Goal: Information Seeking & Learning: Compare options

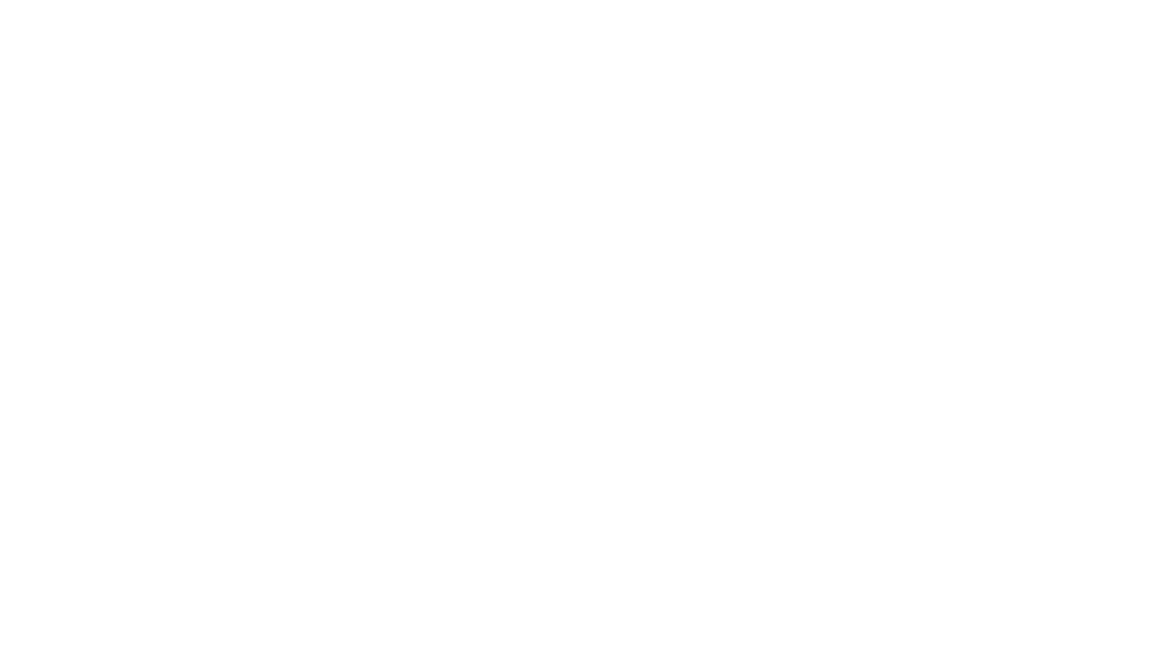
select select "Song"
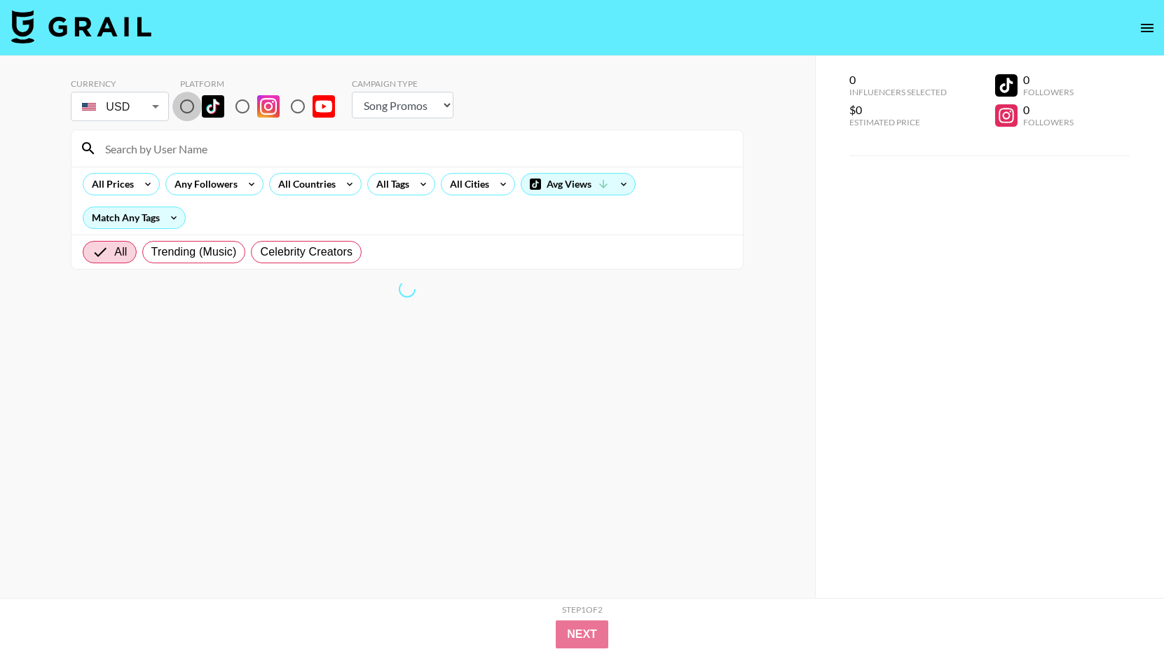
click at [186, 111] on input "radio" at bounding box center [186, 106] width 29 height 29
radio input "true"
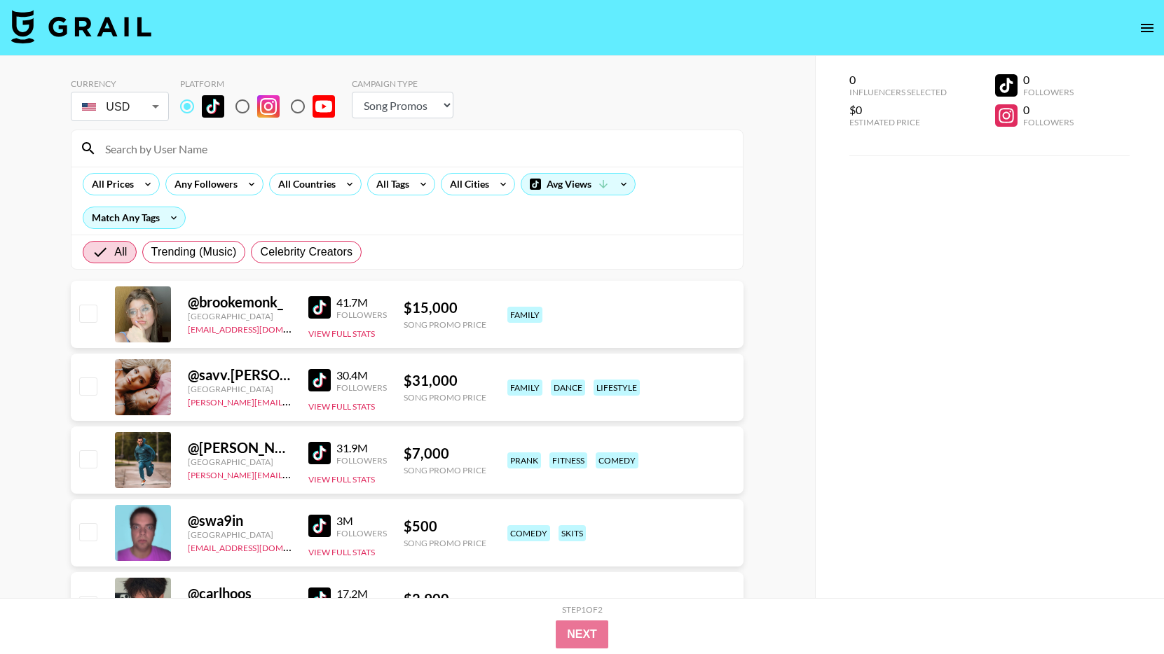
click at [243, 41] on nav at bounding box center [582, 28] width 1164 height 56
click at [396, 188] on div "All Tags" at bounding box center [390, 184] width 44 height 21
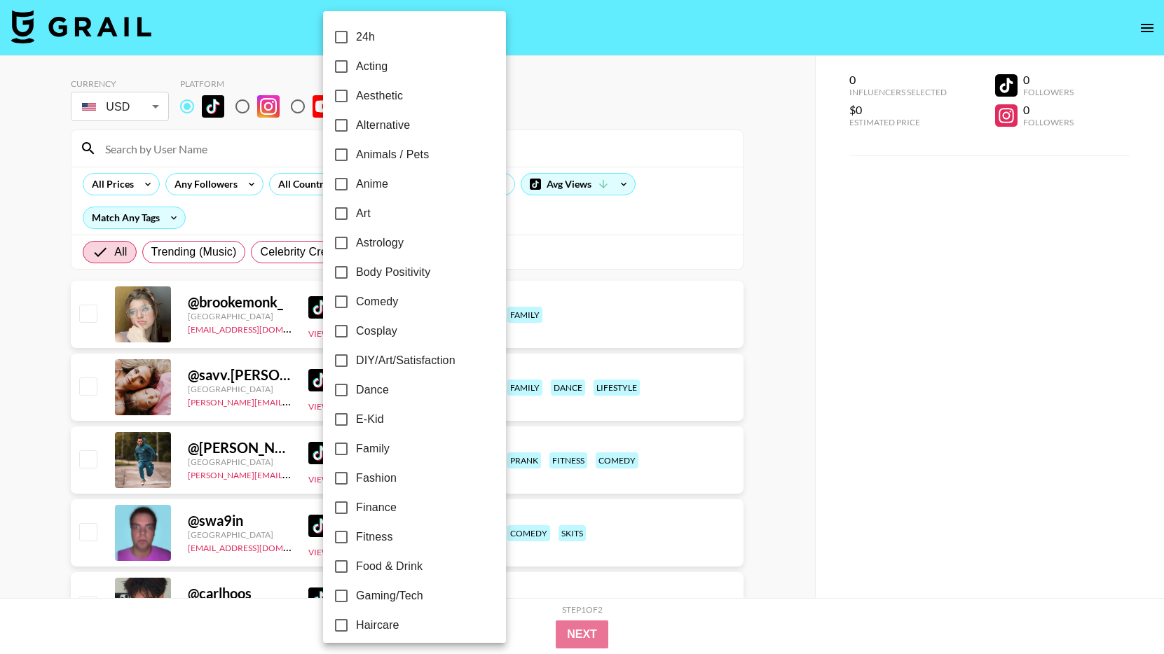
click at [367, 184] on span "Anime" at bounding box center [372, 184] width 32 height 17
click at [356, 184] on input "Anime" at bounding box center [340, 184] width 29 height 29
checkbox input "true"
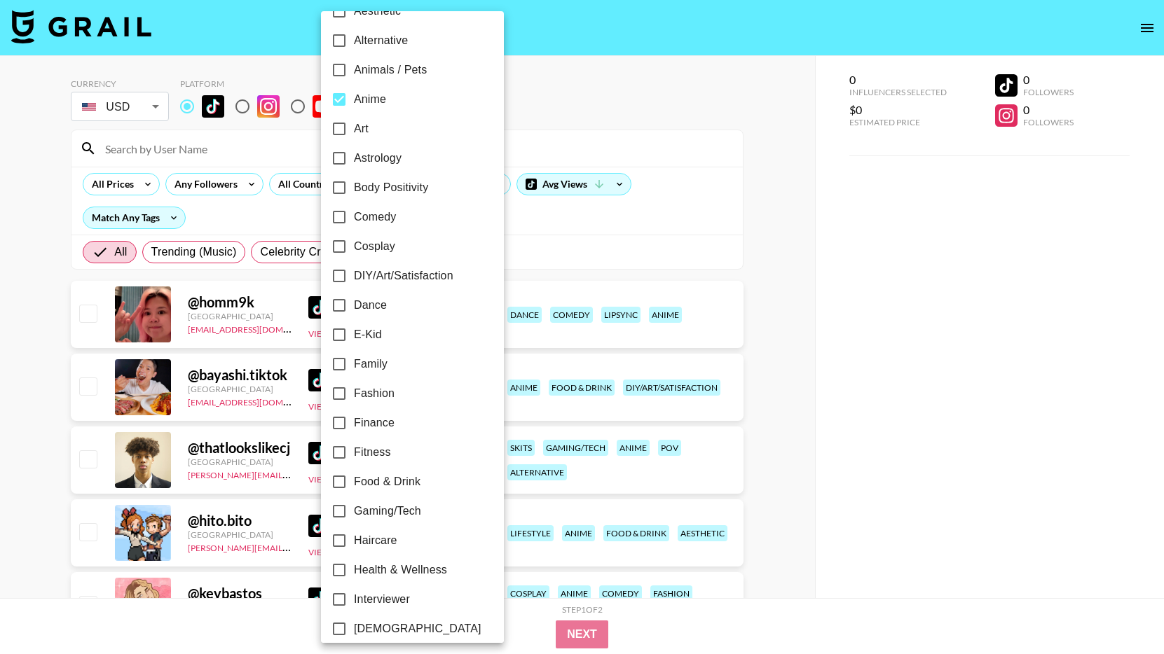
scroll to position [88, 0]
click at [371, 243] on span "Cosplay" at bounding box center [374, 243] width 41 height 17
click at [354, 243] on input "Cosplay" at bounding box center [338, 243] width 29 height 29
checkbox input "true"
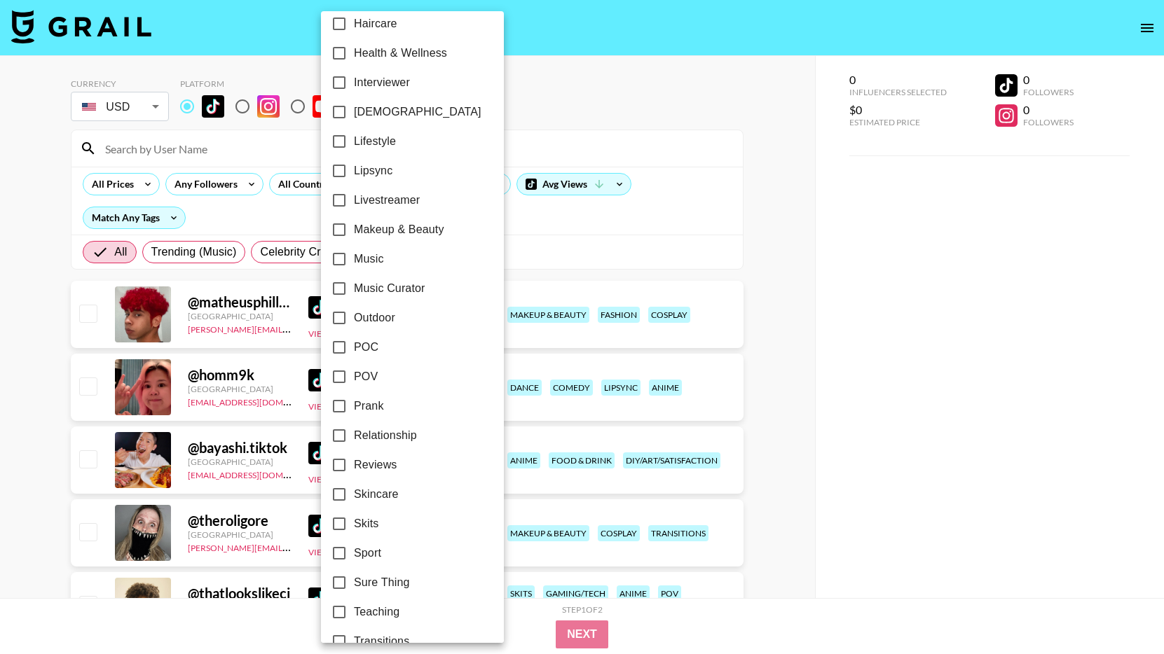
scroll to position [608, 0]
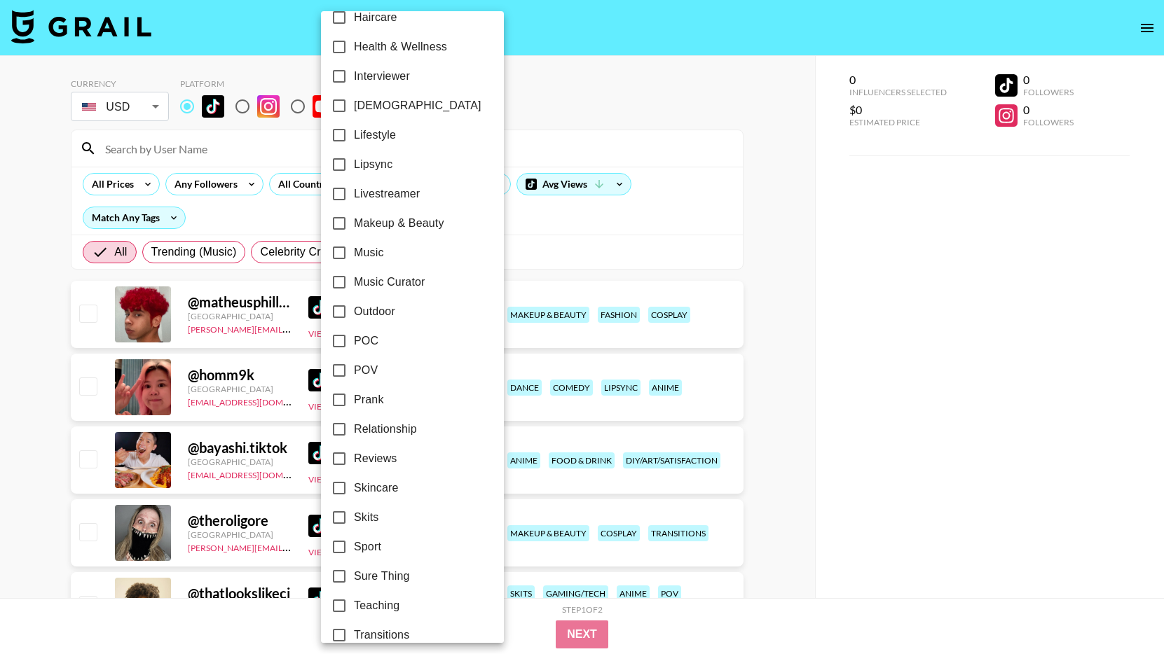
click at [390, 224] on span "Makeup & Beauty" at bounding box center [399, 223] width 90 height 17
click at [354, 224] on input "Makeup & Beauty" at bounding box center [338, 223] width 29 height 29
checkbox input "true"
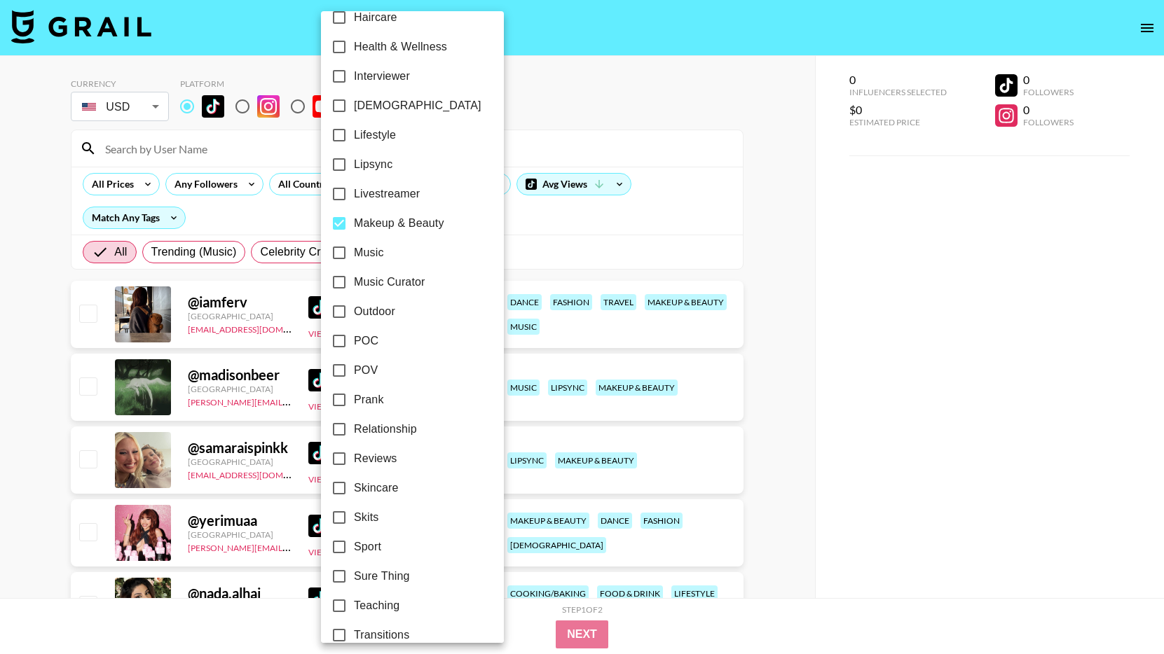
scroll to position [685, 0]
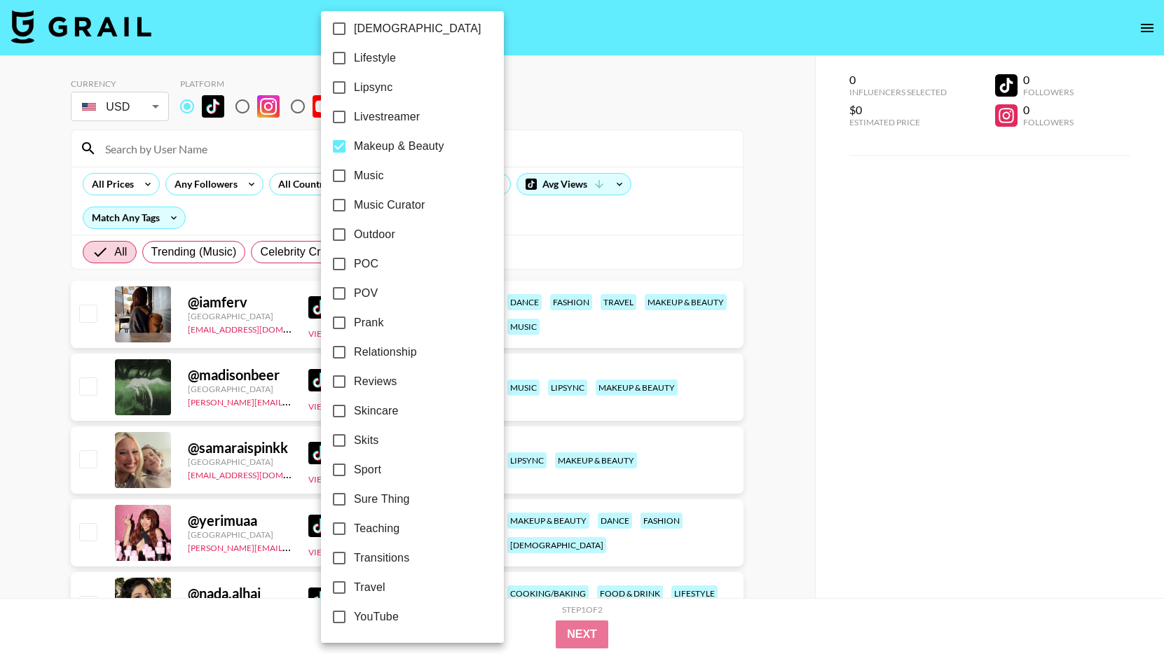
click at [400, 558] on span "Transitions" at bounding box center [381, 558] width 55 height 17
click at [354, 558] on input "Transitions" at bounding box center [338, 558] width 29 height 29
checkbox input "true"
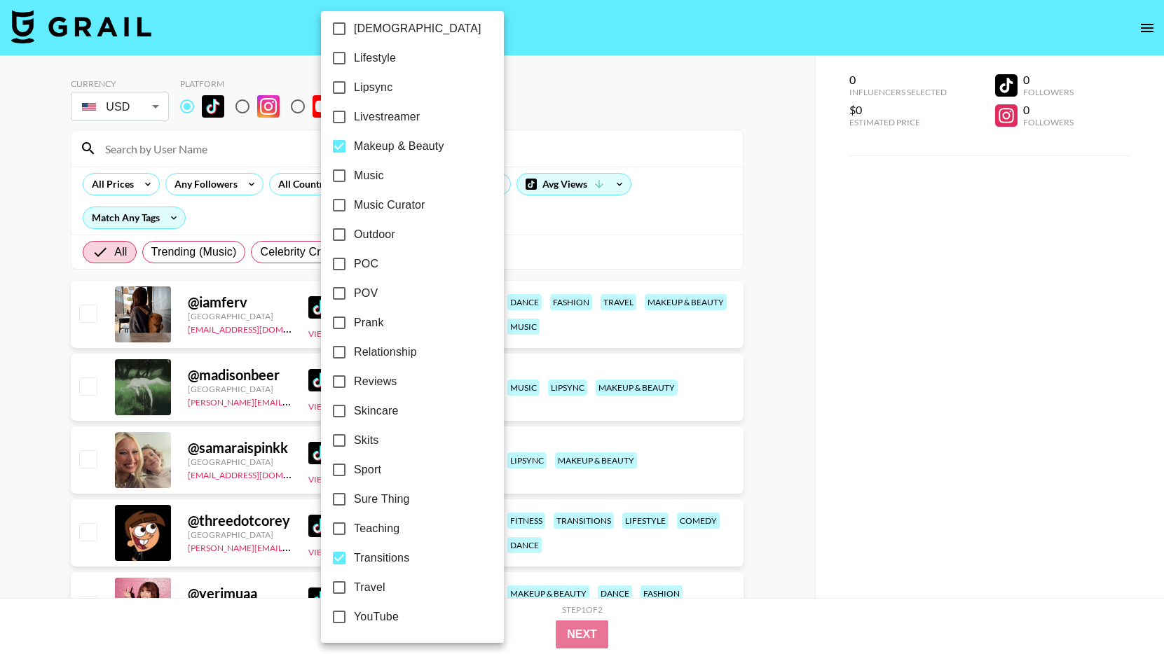
click at [746, 329] on div at bounding box center [582, 327] width 1164 height 654
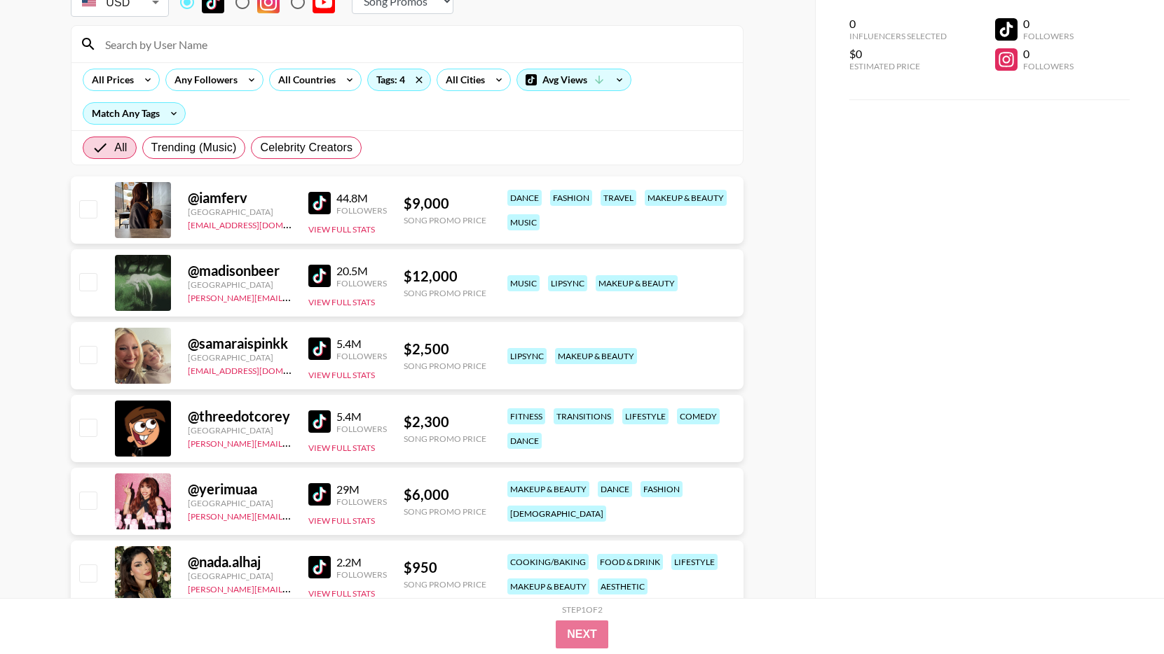
scroll to position [0, 0]
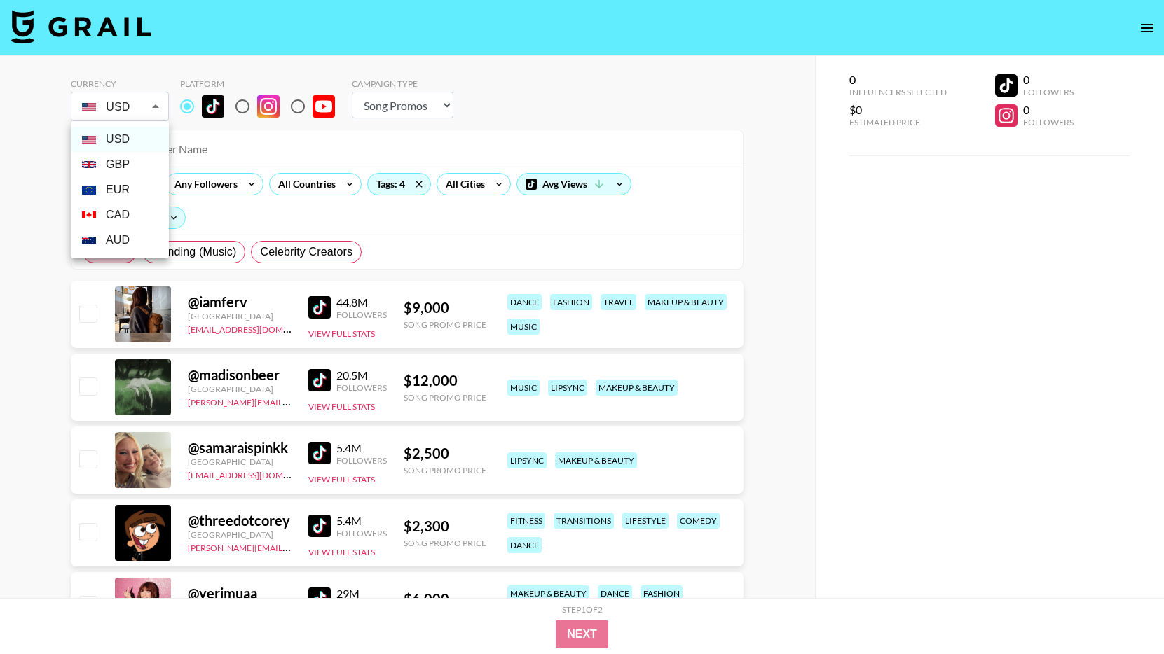
click at [125, 109] on div at bounding box center [582, 327] width 1164 height 654
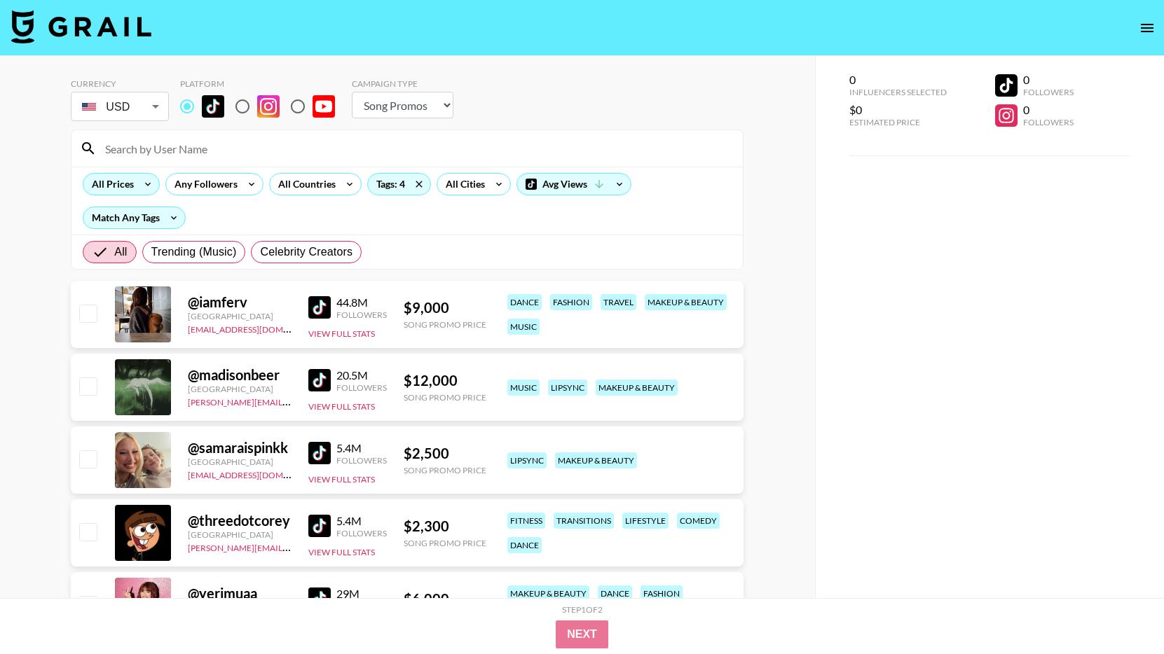
click at [128, 194] on div "All Prices" at bounding box center [109, 184] width 53 height 21
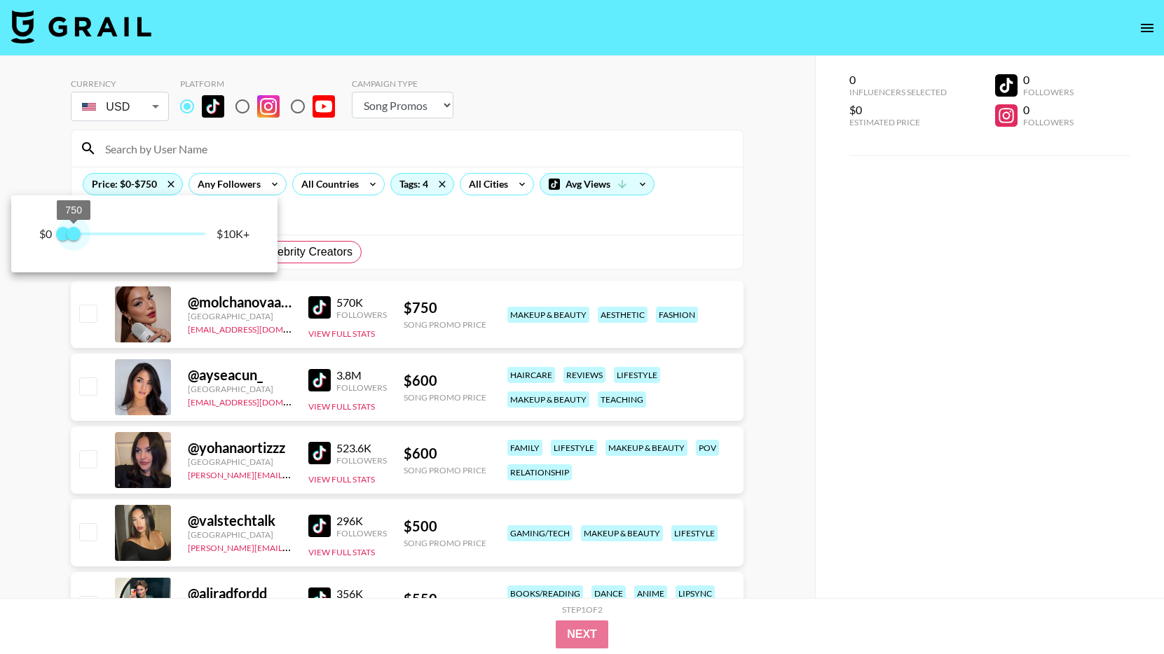
type input "500"
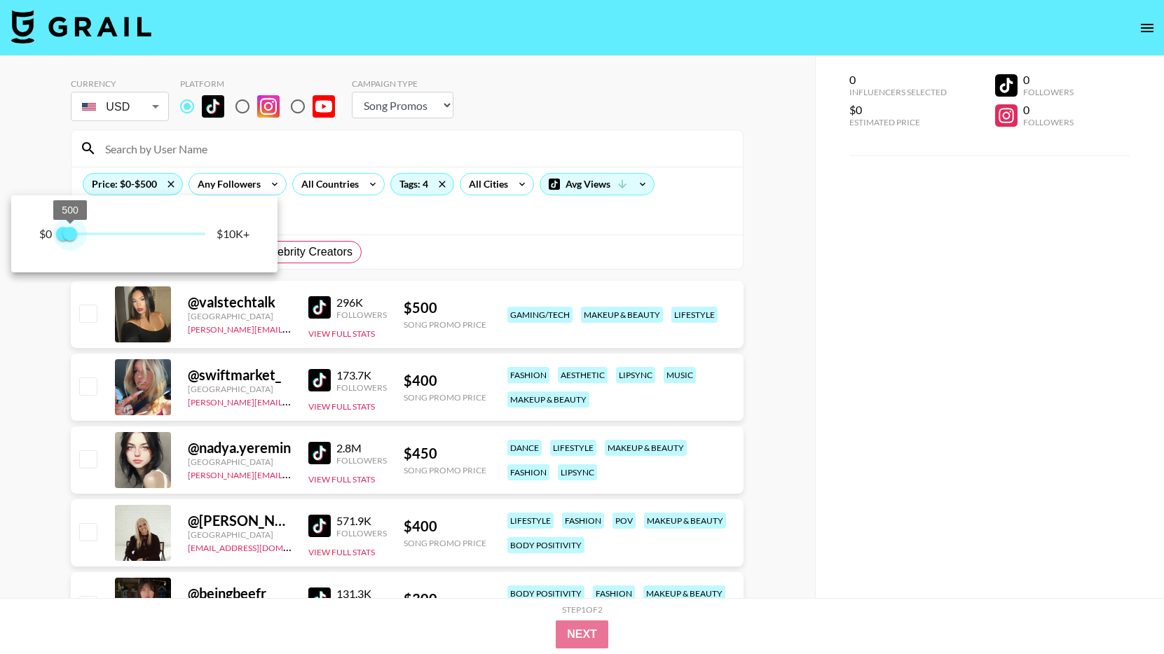
drag, startPoint x: 204, startPoint y: 235, endPoint x: 71, endPoint y: 231, distance: 133.2
click at [71, 231] on span "500" at bounding box center [70, 234] width 14 height 14
click at [51, 151] on div at bounding box center [582, 327] width 1164 height 654
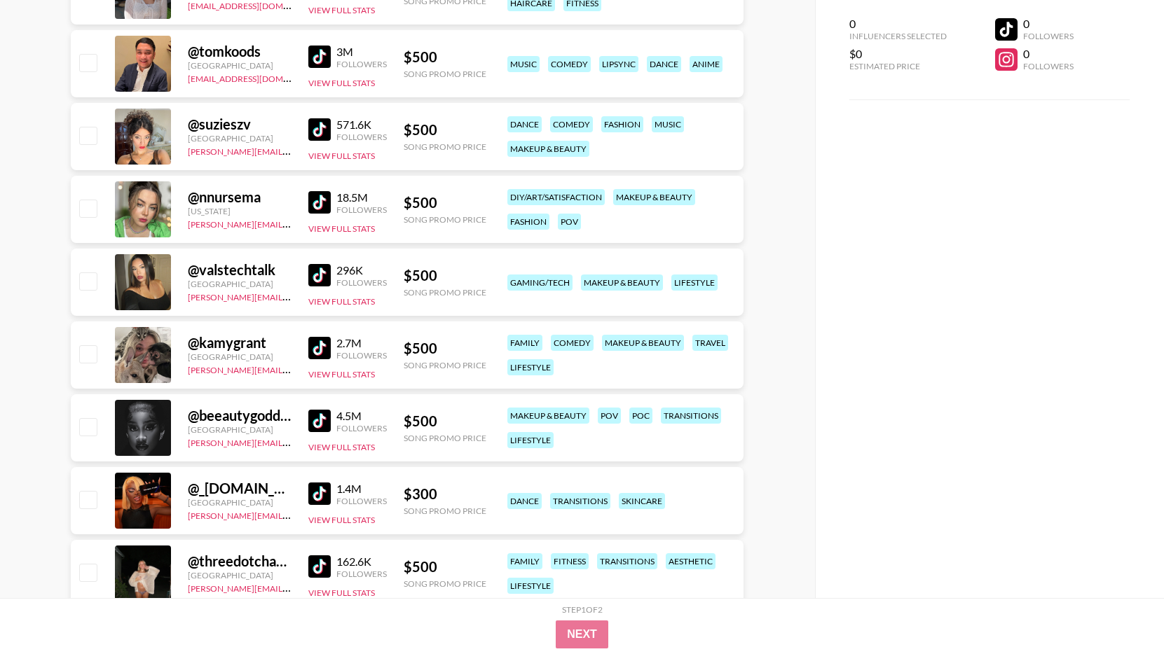
scroll to position [619, 0]
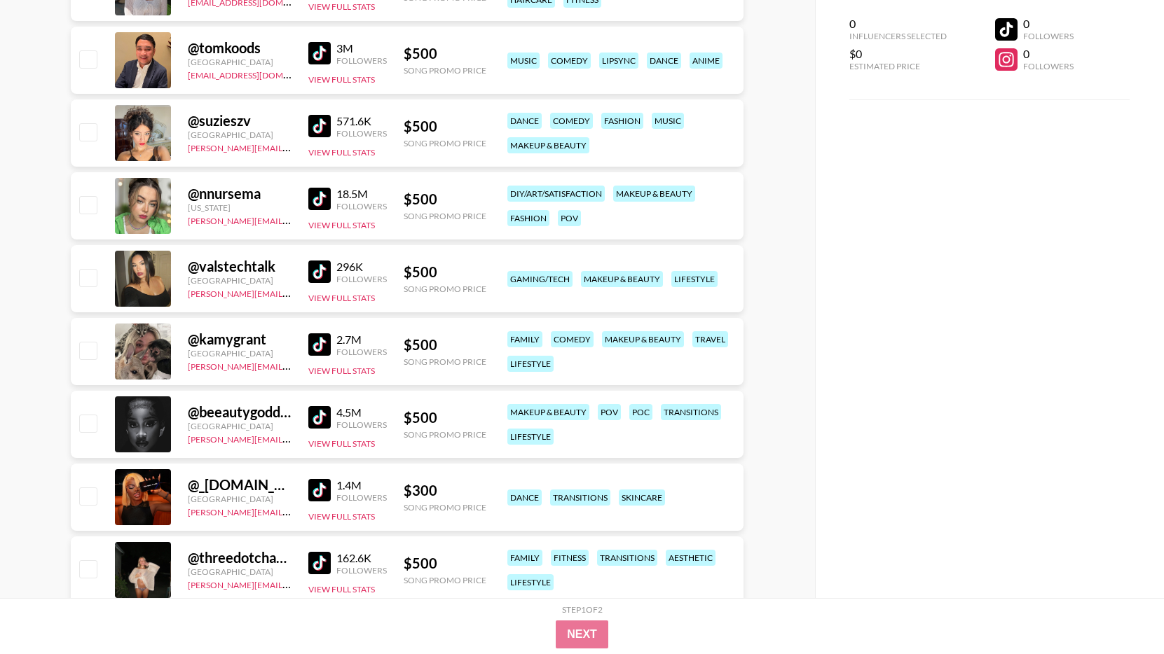
click at [329, 275] on img at bounding box center [319, 272] width 22 height 22
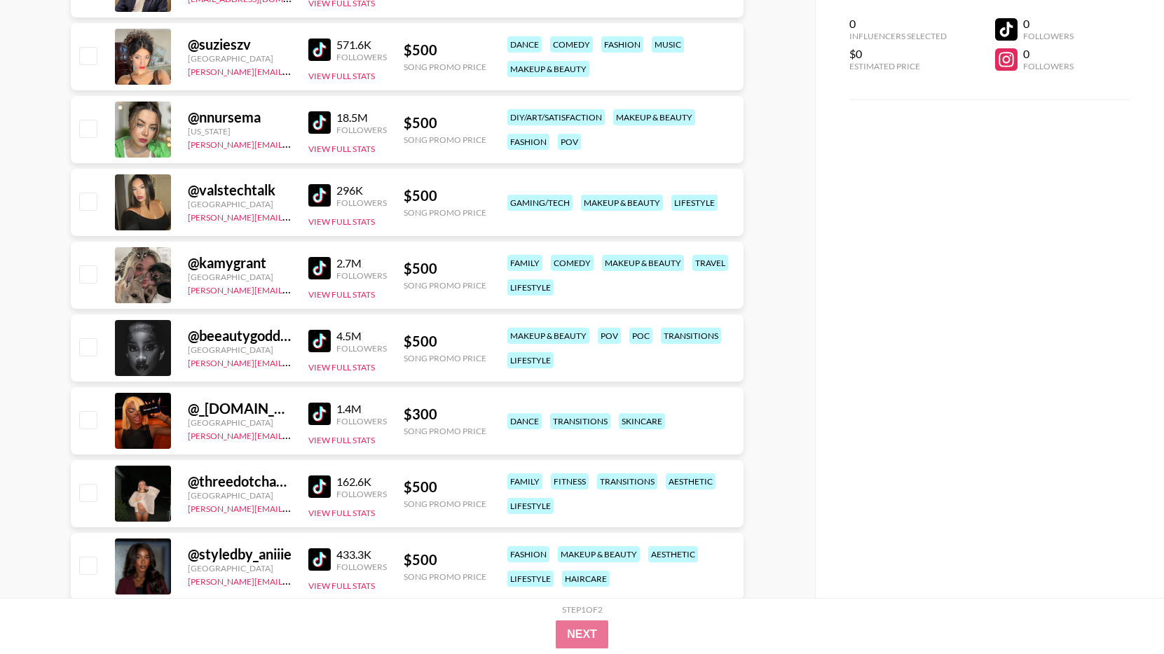
click at [317, 336] on img at bounding box center [319, 341] width 22 height 22
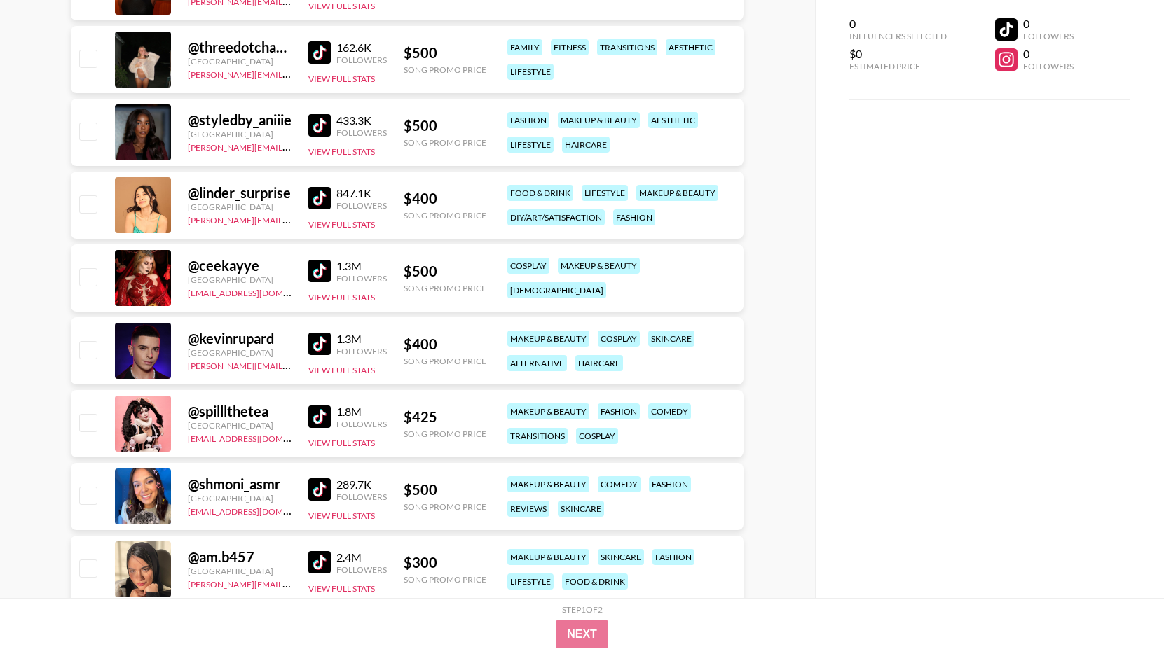
scroll to position [1131, 0]
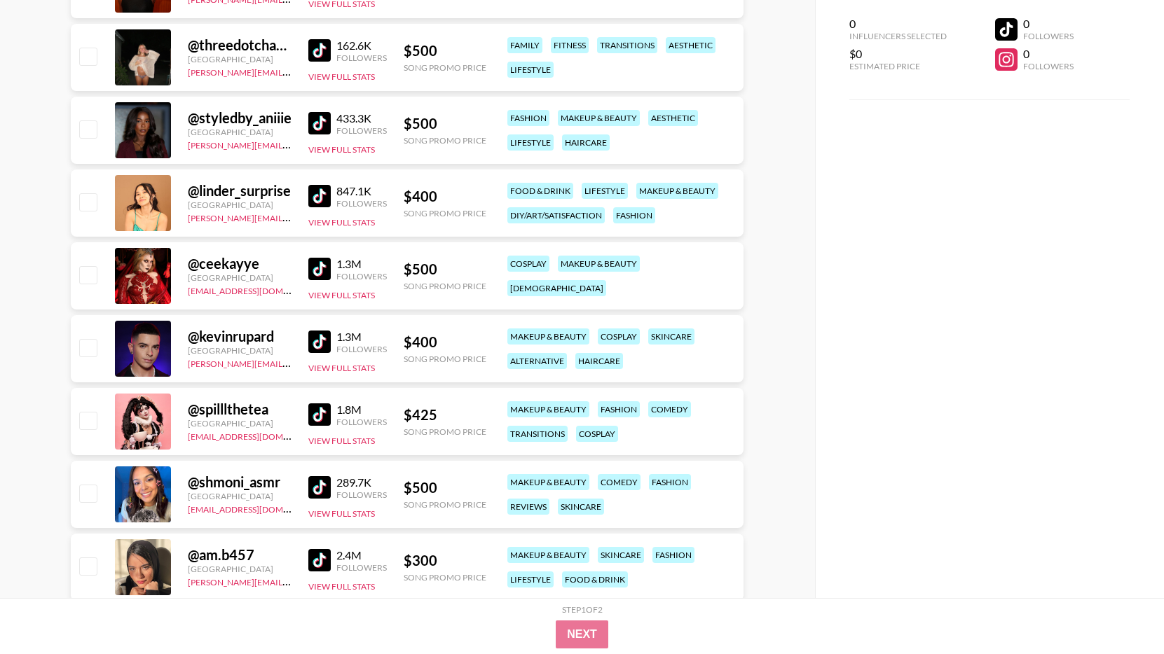
click at [321, 266] on img at bounding box center [319, 269] width 22 height 22
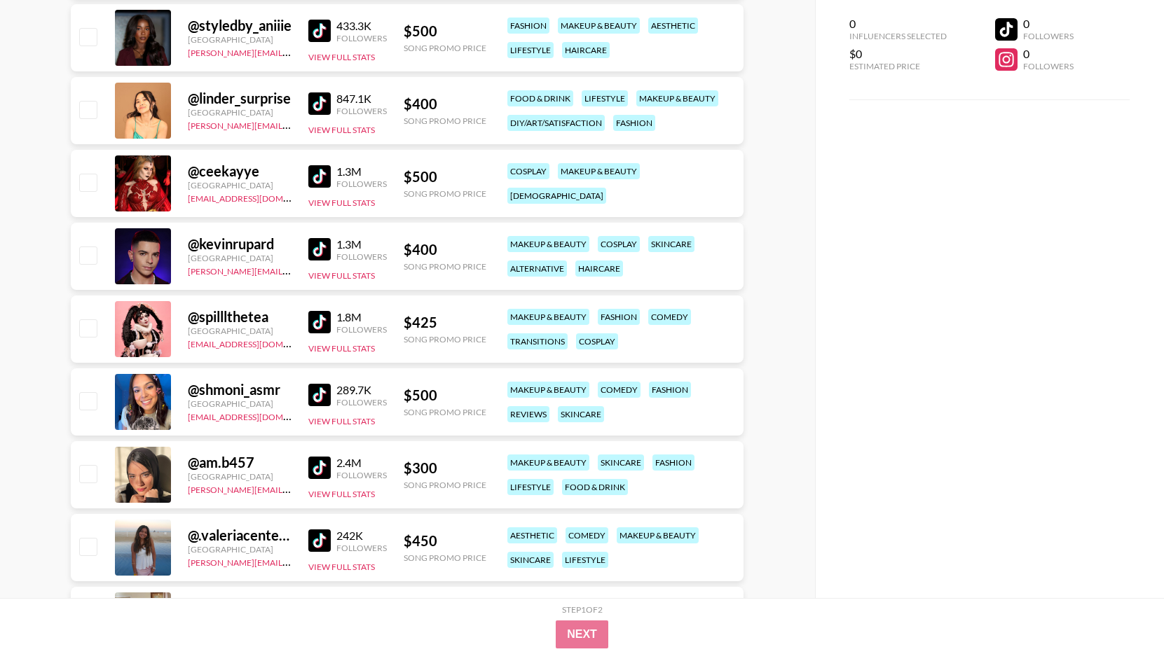
scroll to position [1254, 0]
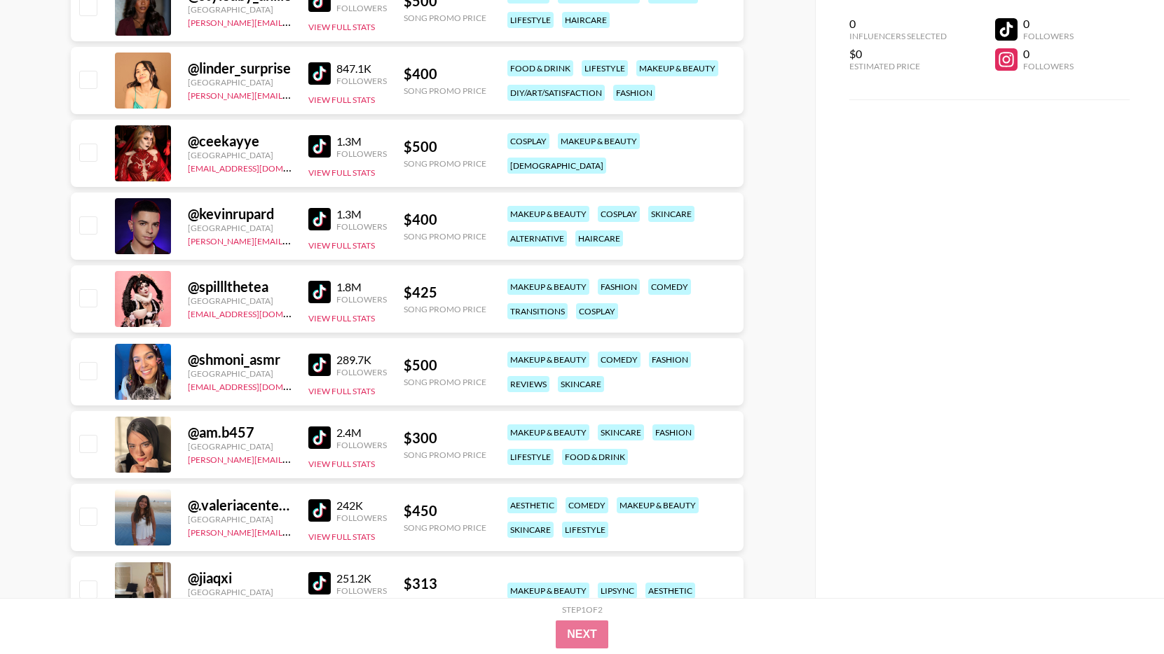
click at [321, 295] on img at bounding box center [319, 292] width 22 height 22
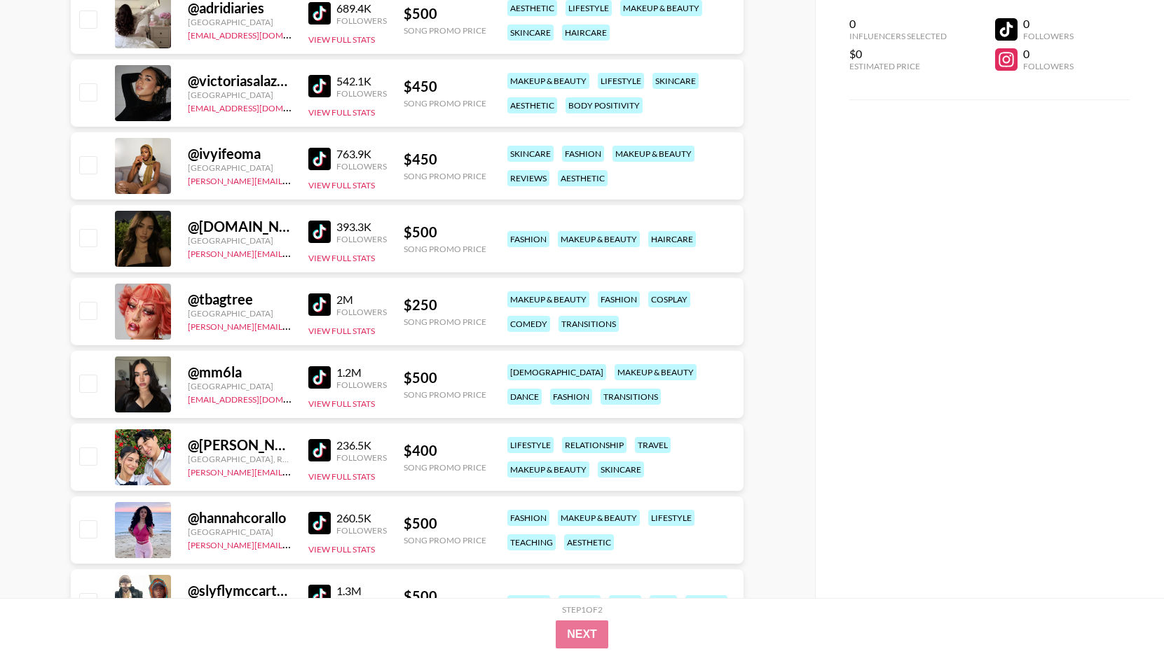
scroll to position [2049, 0]
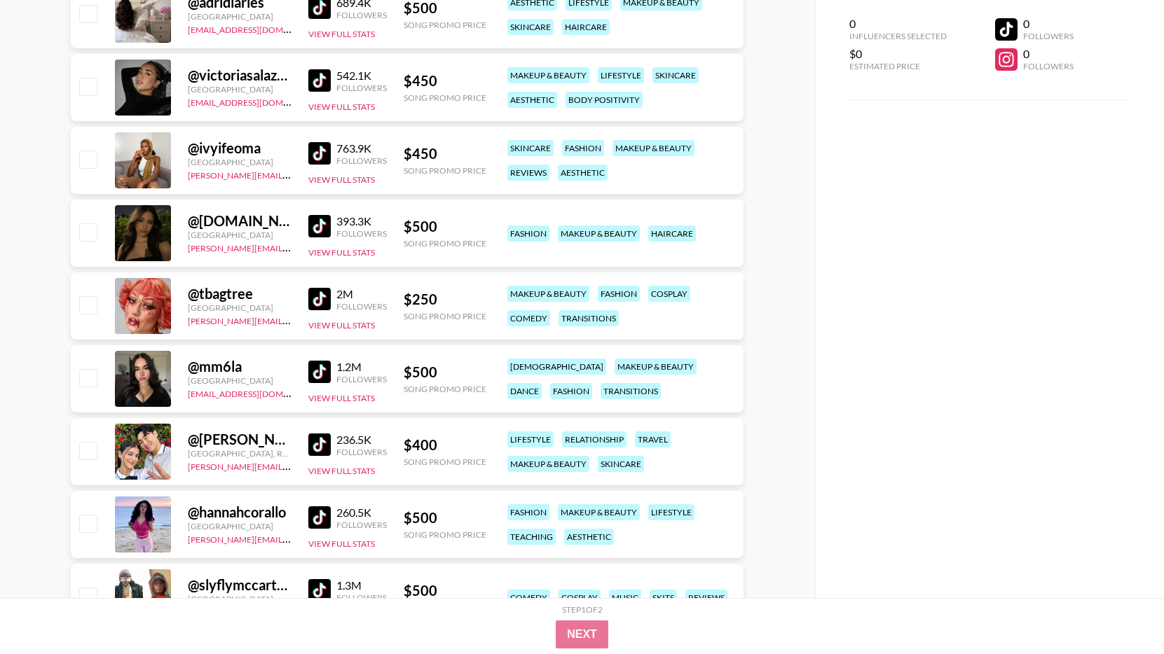
click at [325, 302] on img at bounding box center [319, 299] width 22 height 22
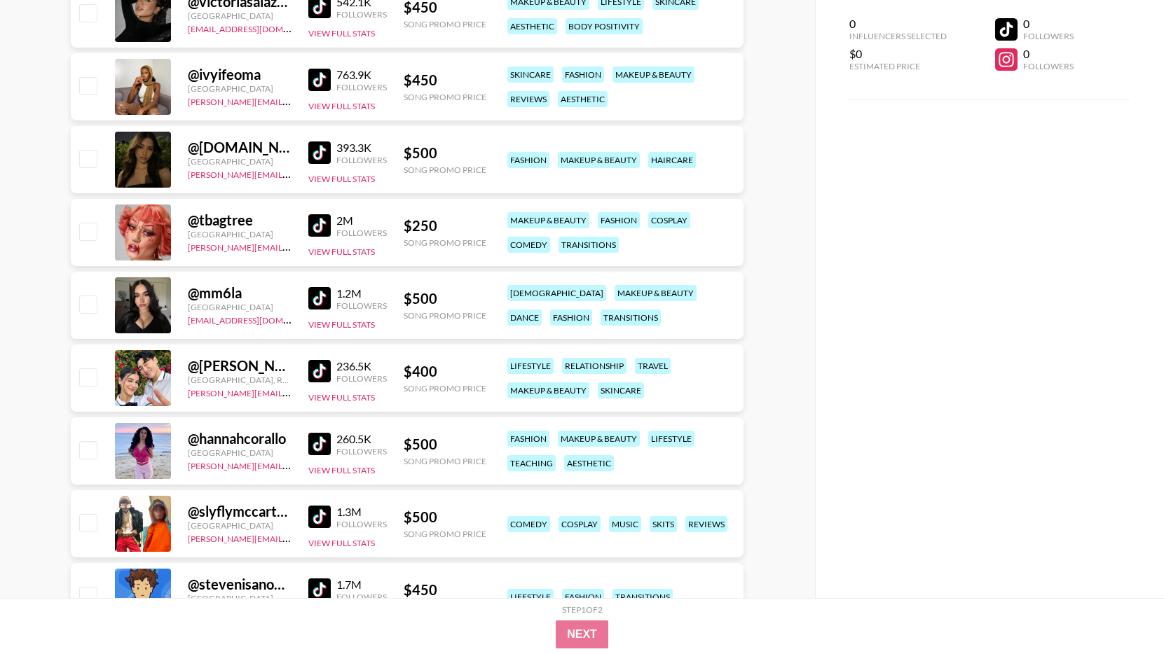
scroll to position [2119, 0]
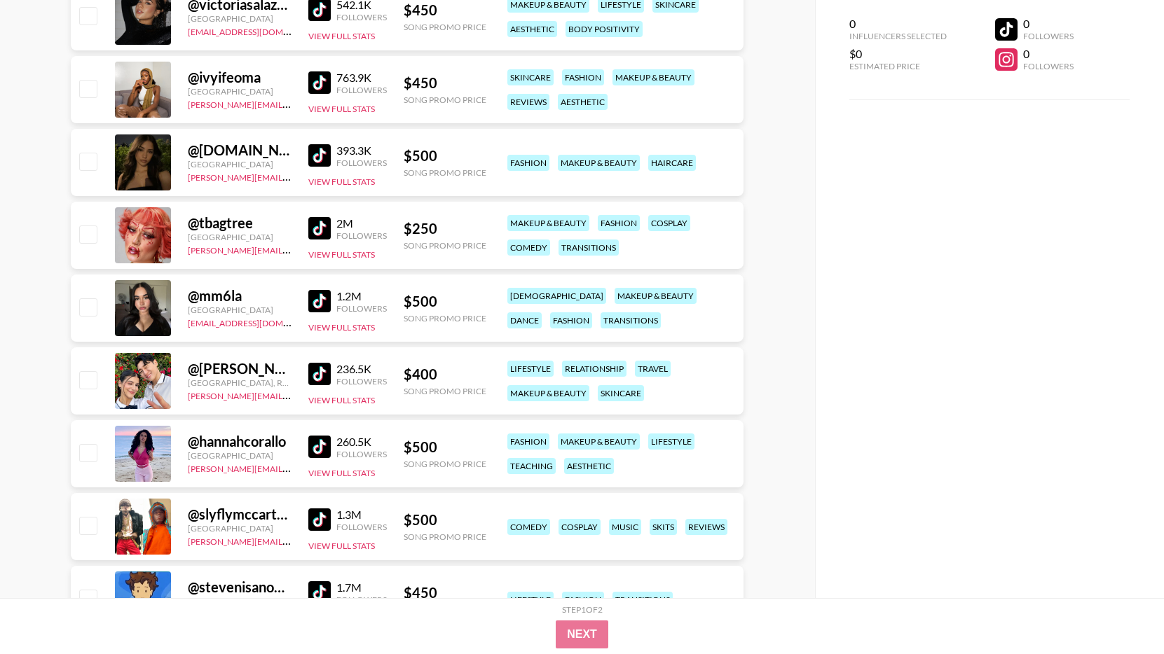
click at [80, 232] on input "checkbox" at bounding box center [87, 234] width 17 height 17
checkbox input "true"
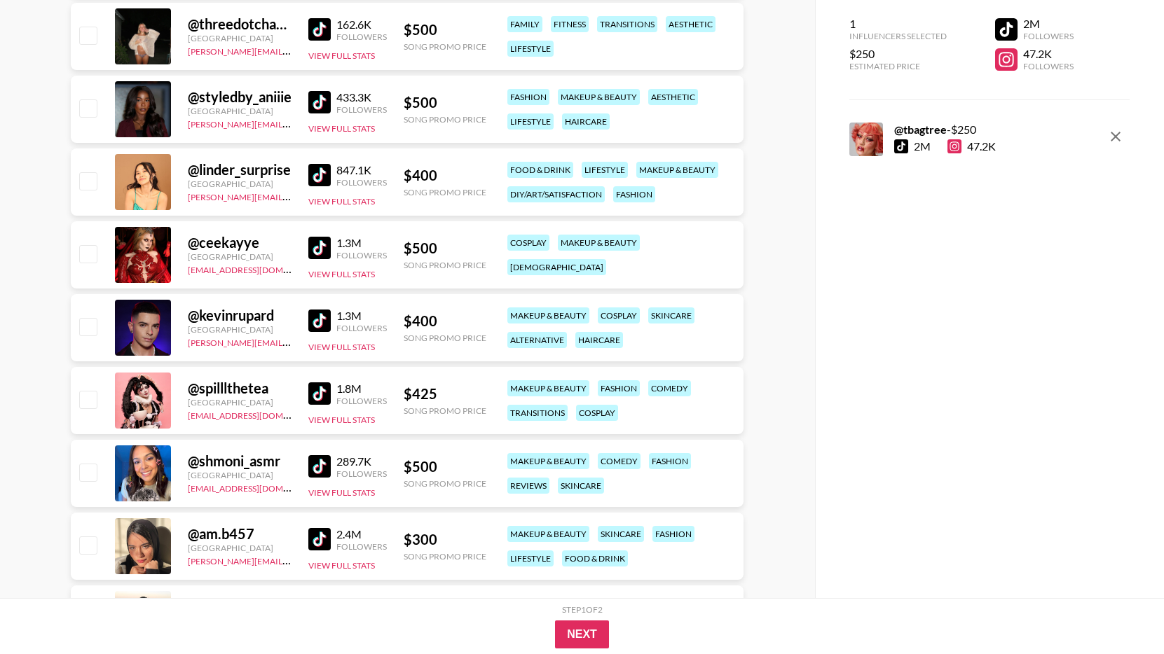
scroll to position [1157, 0]
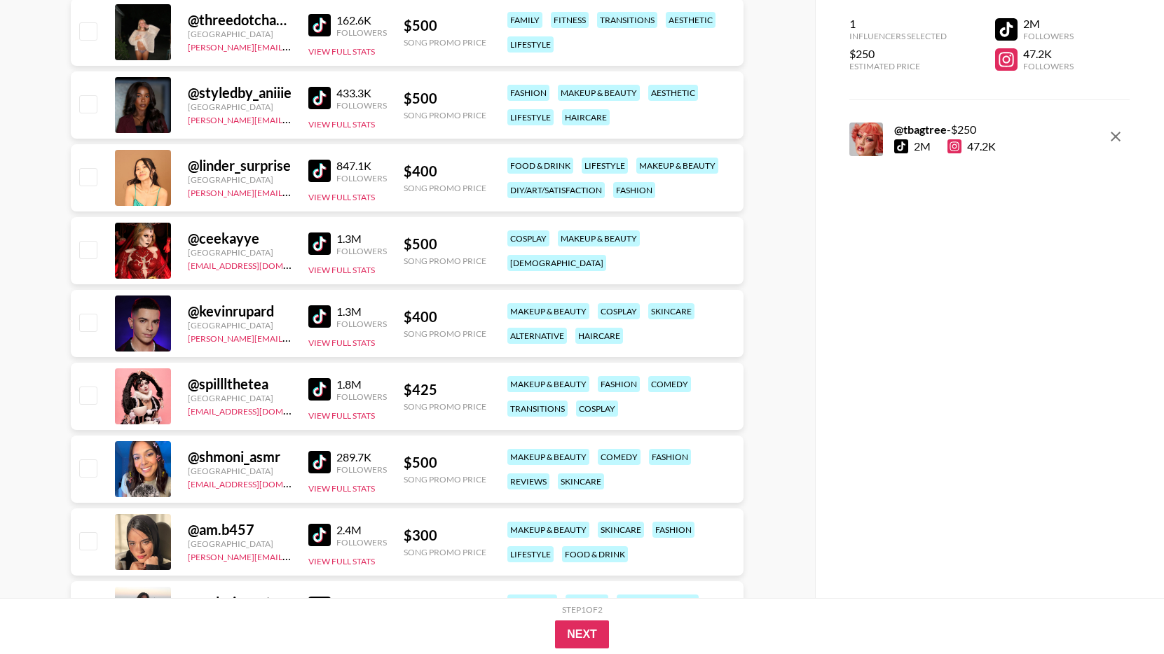
click at [85, 247] on input "checkbox" at bounding box center [87, 249] width 17 height 17
checkbox input "true"
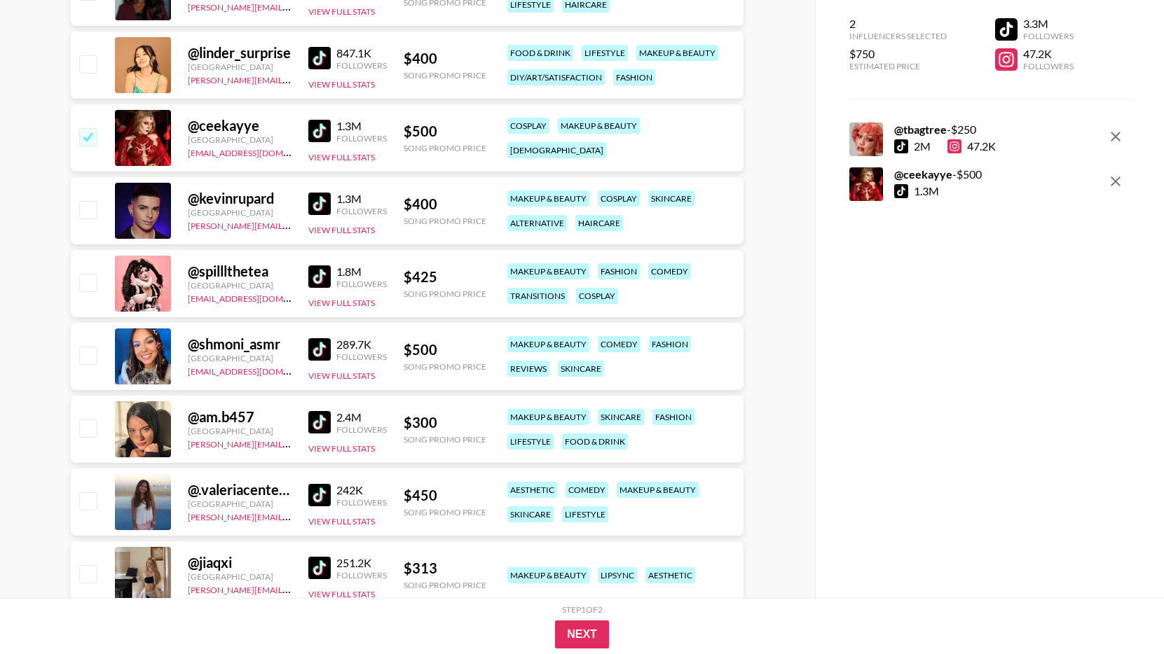
scroll to position [1369, 0]
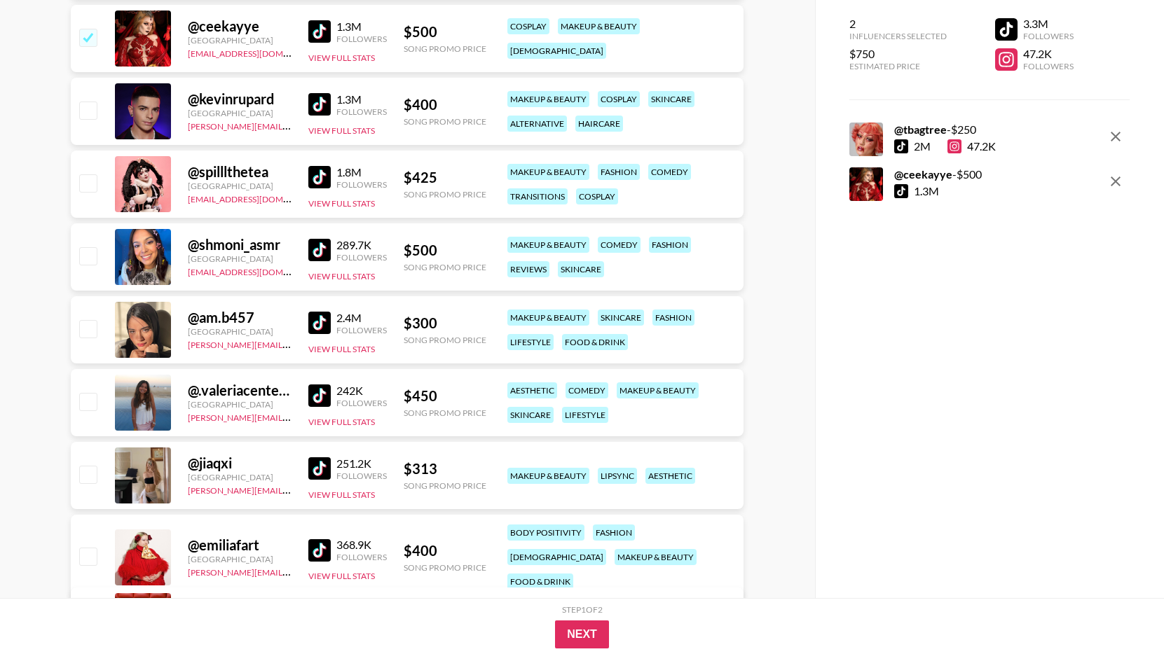
click at [96, 186] on input "checkbox" at bounding box center [87, 182] width 17 height 17
checkbox input "true"
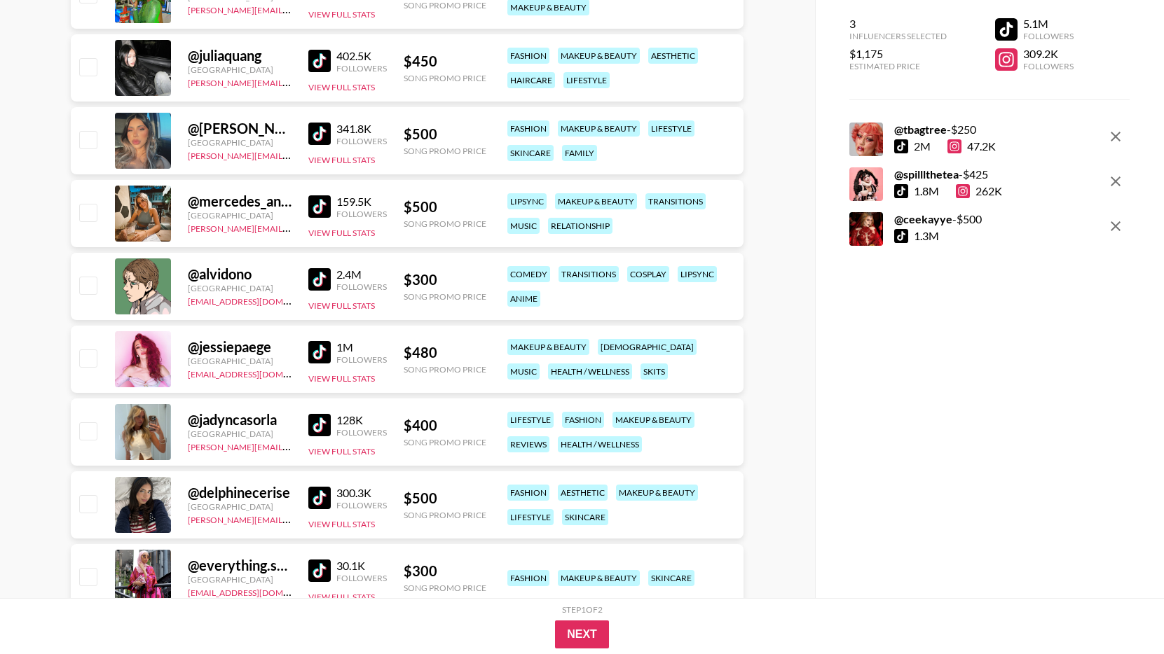
scroll to position [5496, 0]
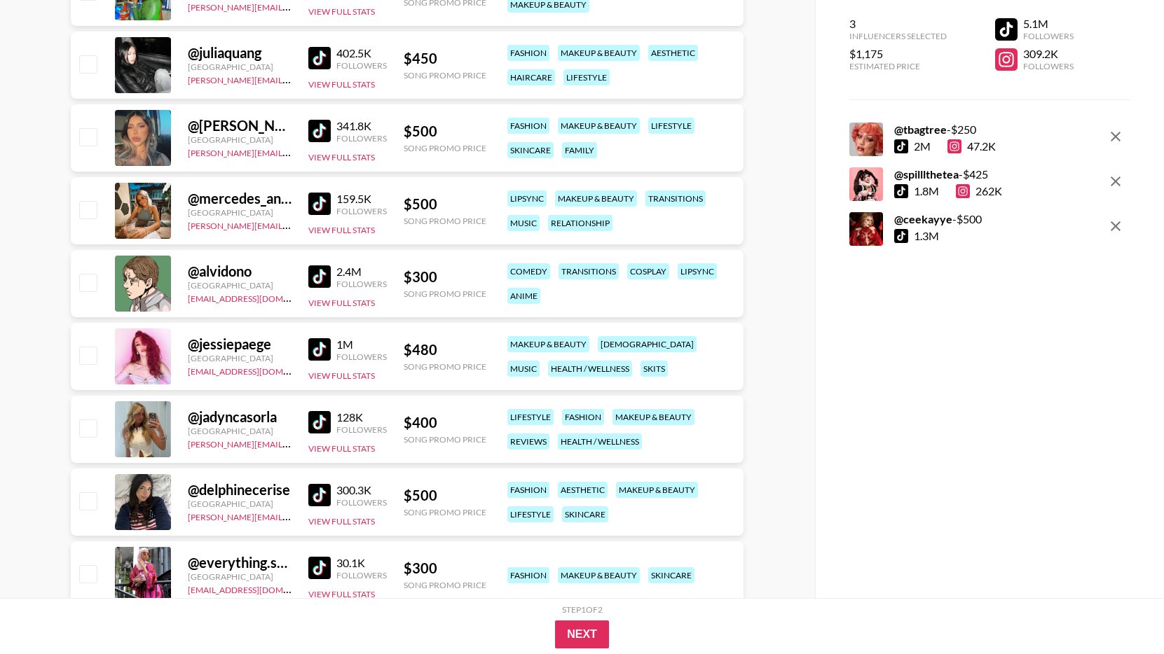
click at [320, 276] on img at bounding box center [319, 277] width 22 height 22
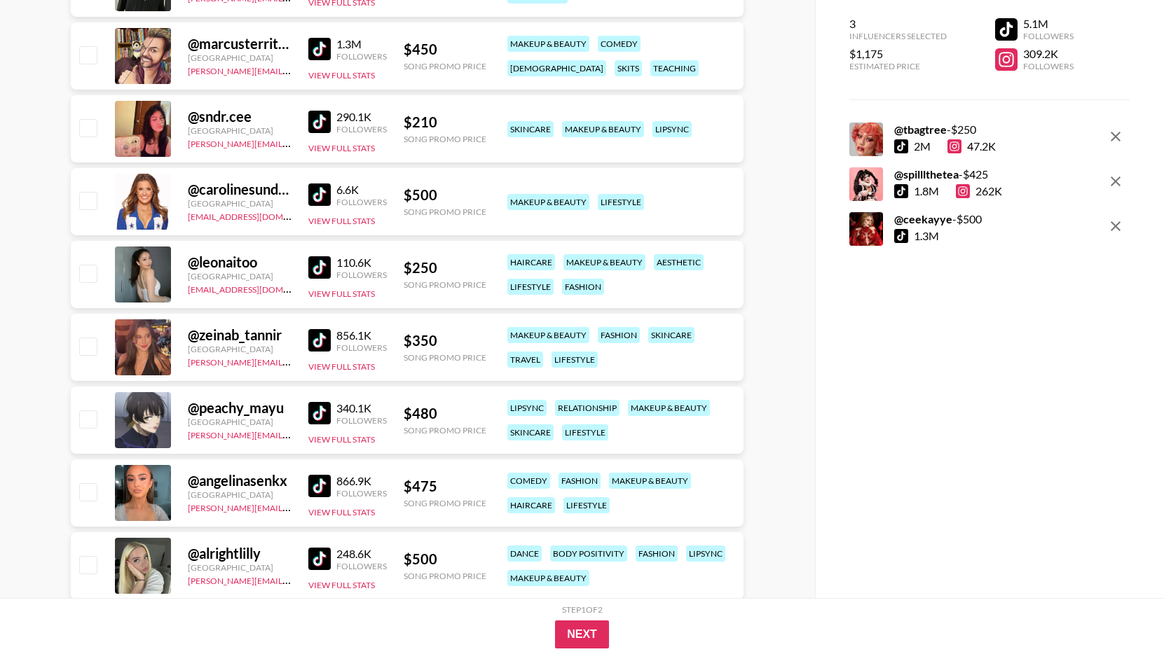
scroll to position [6666, 0]
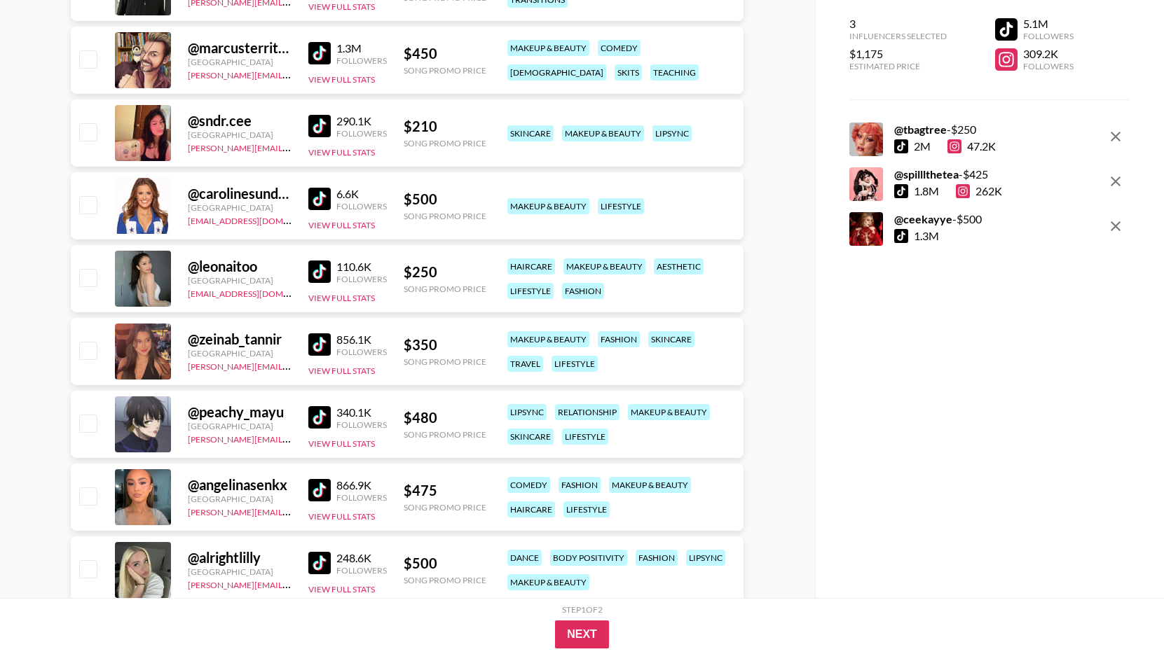
click at [326, 53] on img at bounding box center [319, 53] width 22 height 22
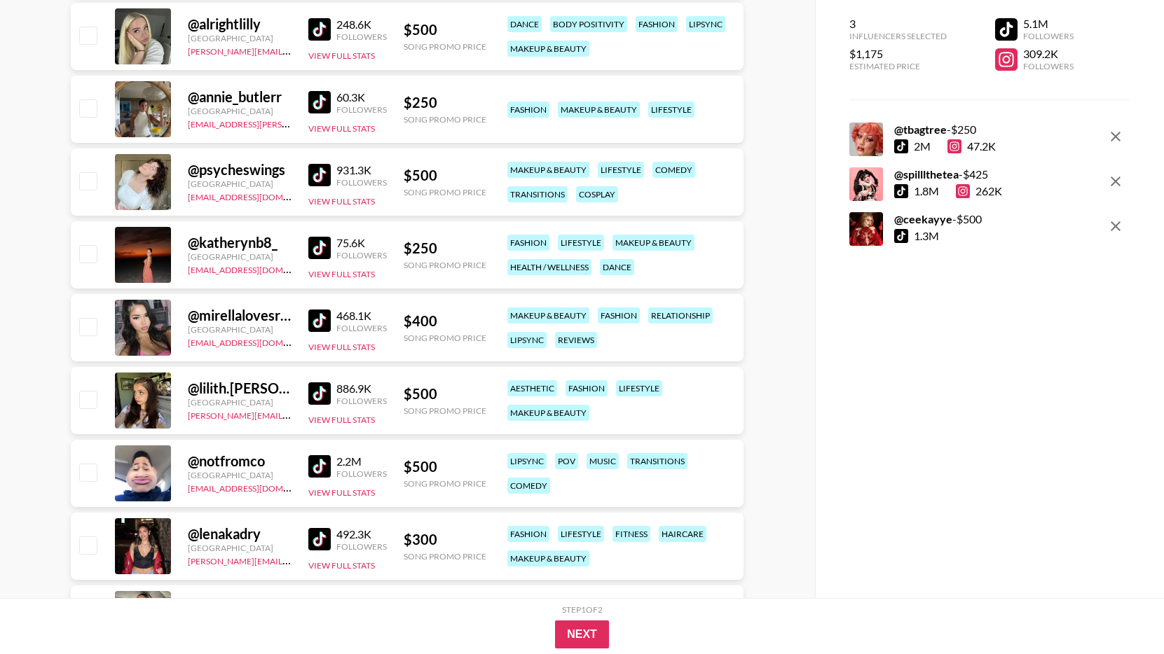
scroll to position [7205, 0]
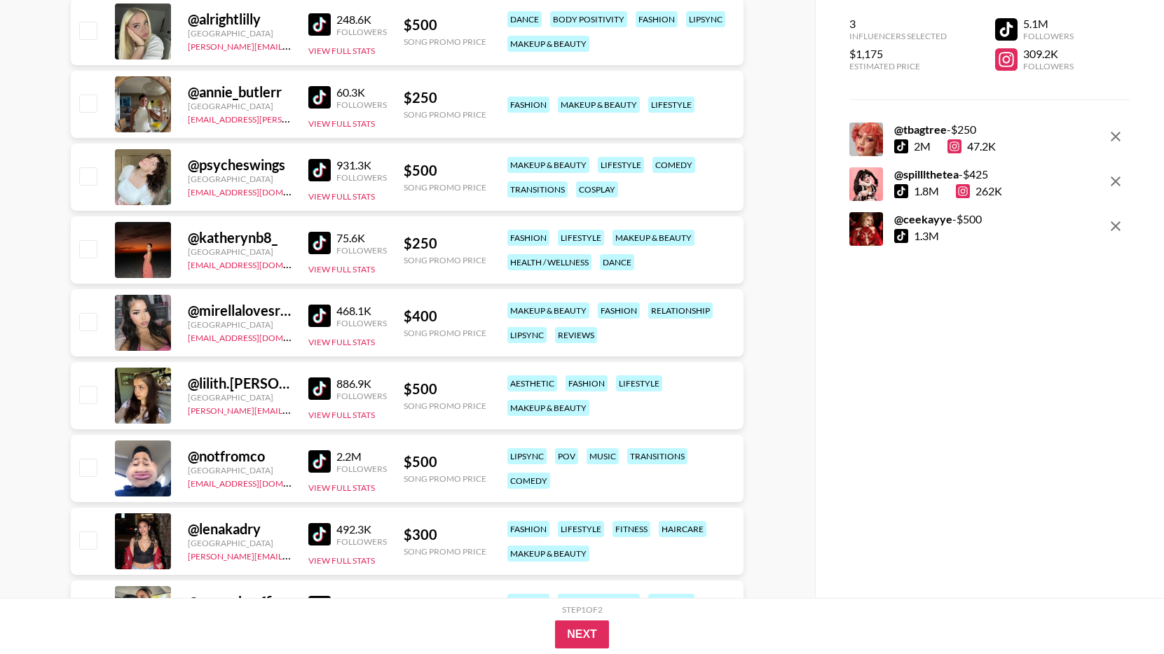
click at [333, 174] on link at bounding box center [322, 170] width 28 height 22
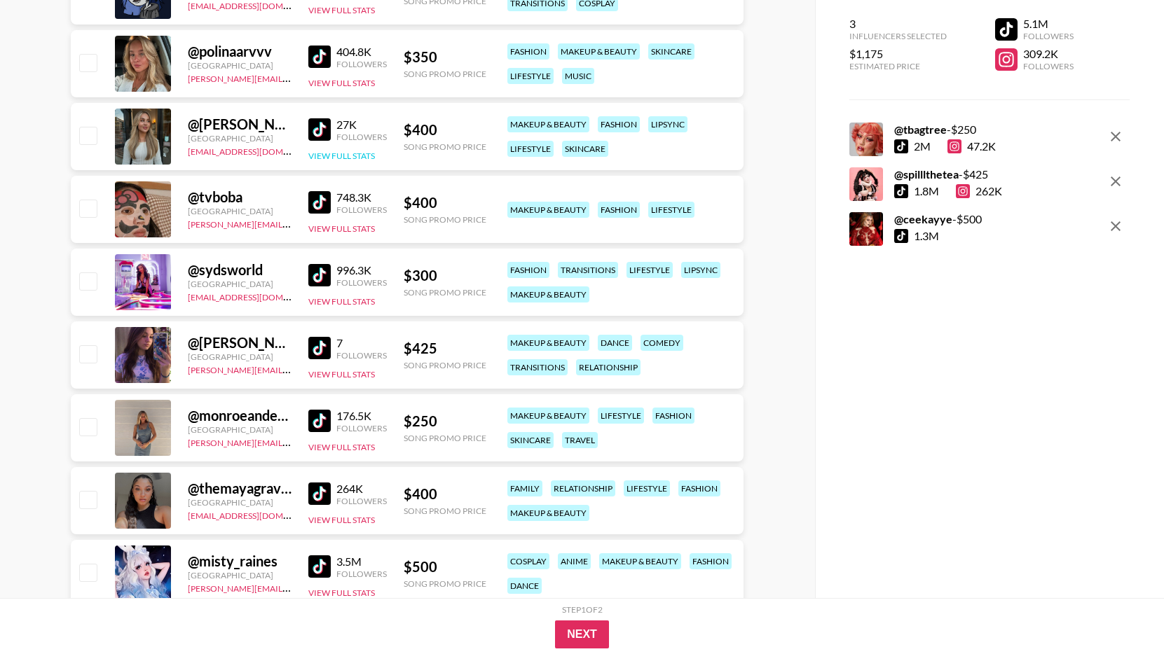
scroll to position [7916, 0]
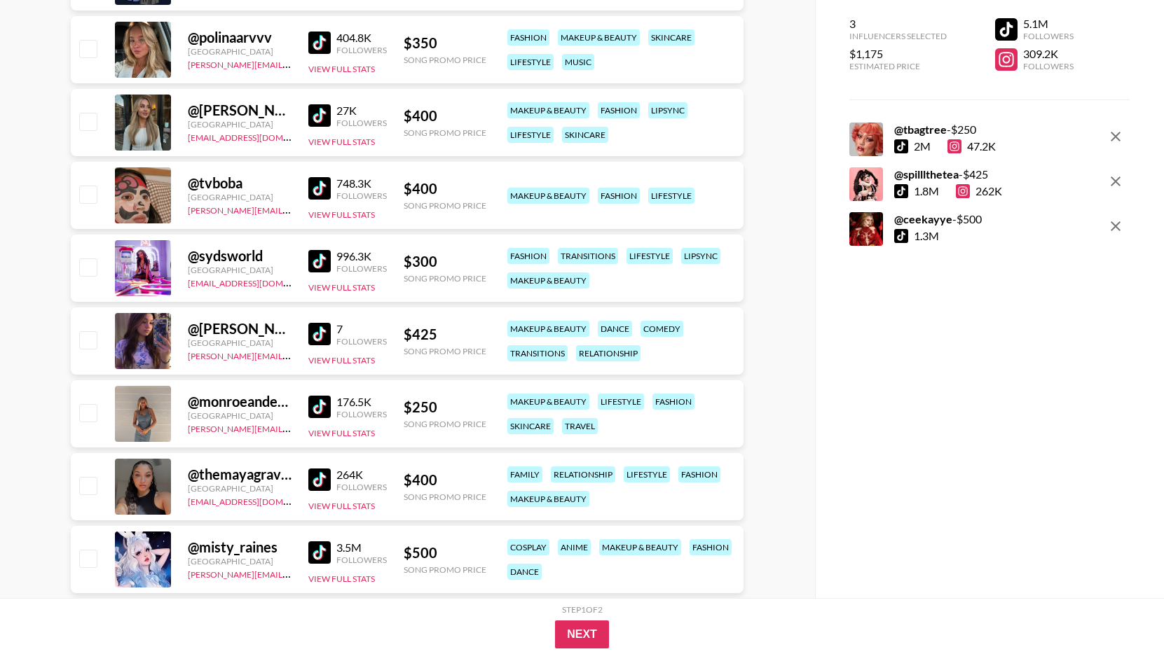
click at [318, 183] on img at bounding box center [319, 188] width 22 height 22
click at [320, 254] on img at bounding box center [319, 261] width 22 height 22
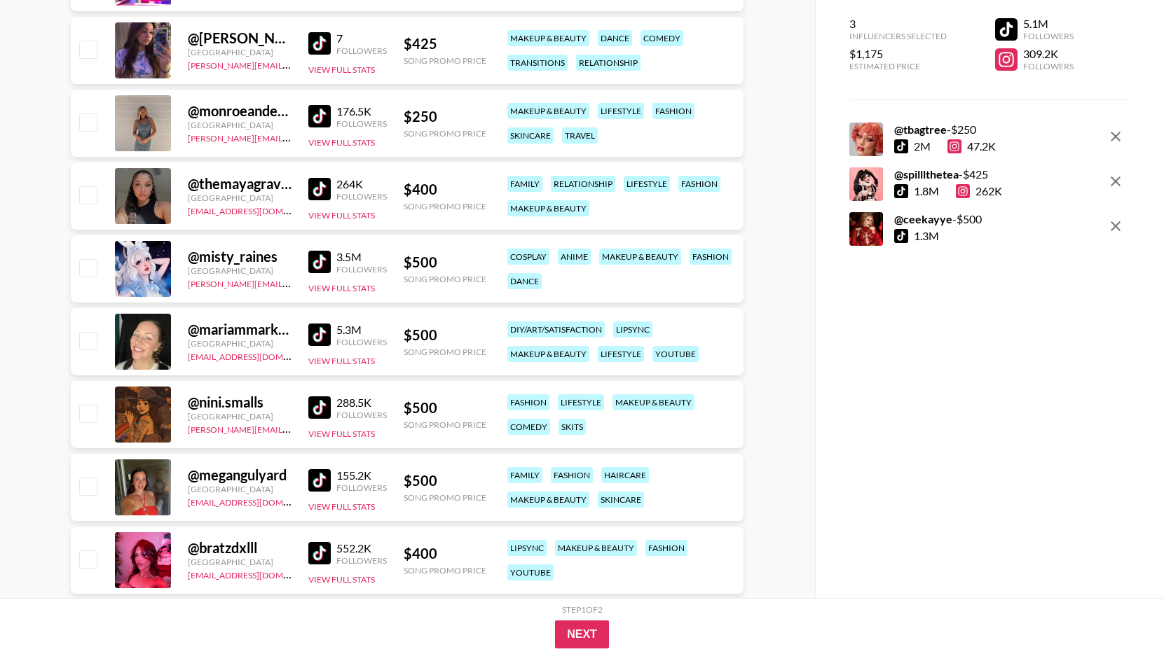
scroll to position [8207, 0]
click at [318, 261] on img at bounding box center [319, 261] width 22 height 22
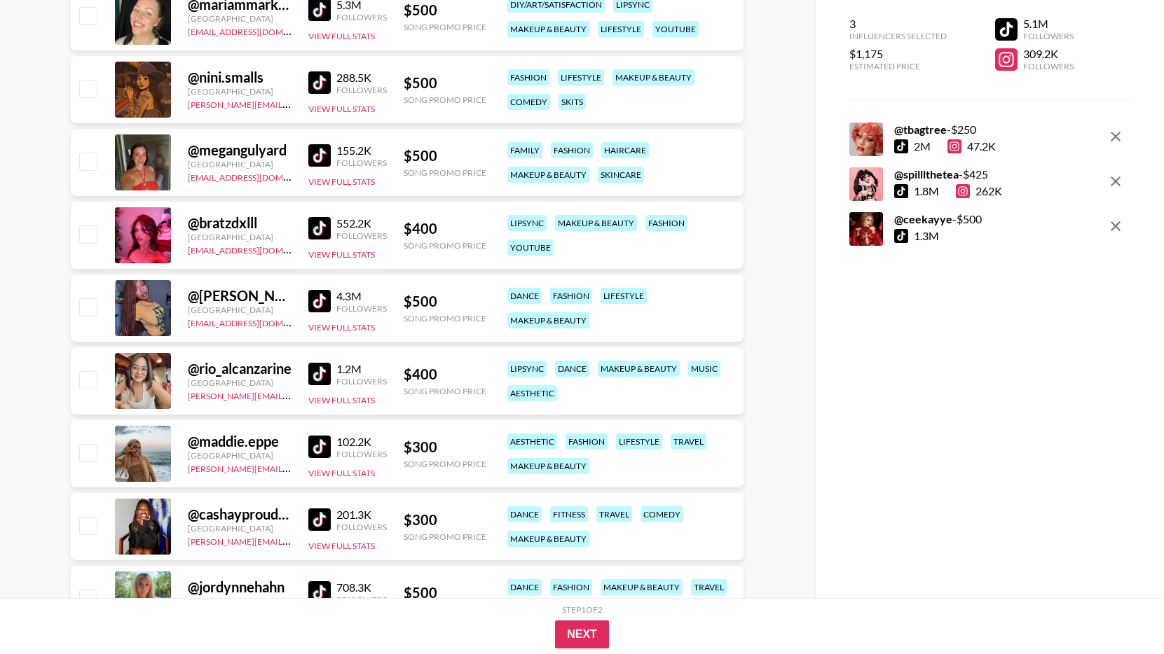
scroll to position [8577, 0]
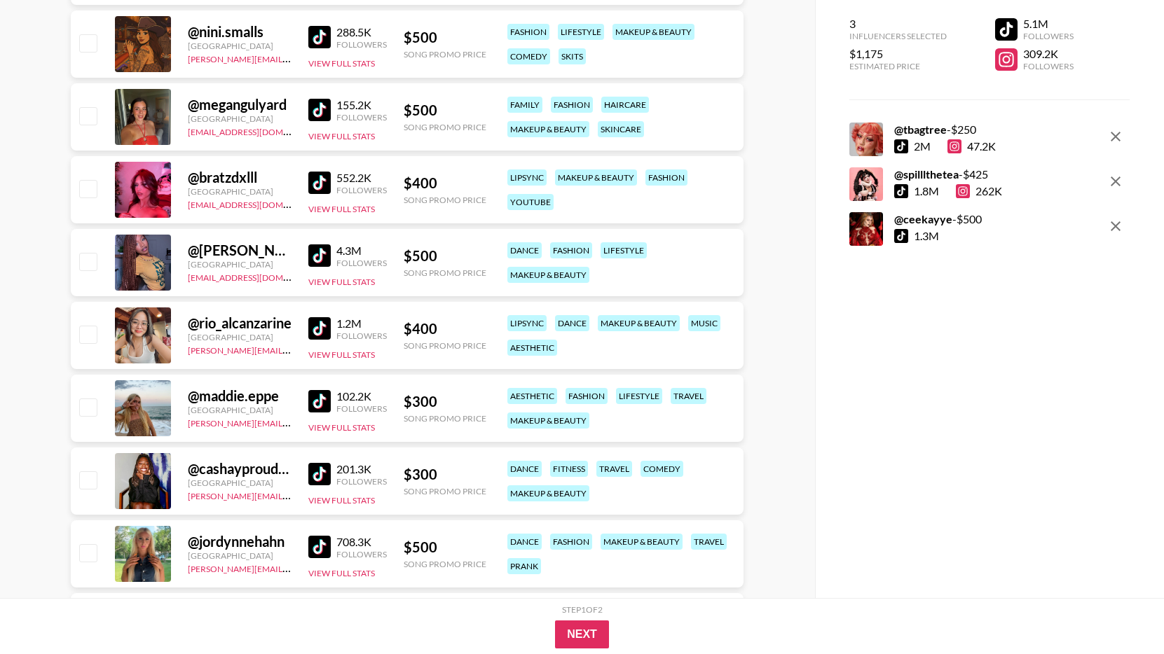
click at [322, 174] on img at bounding box center [319, 183] width 22 height 22
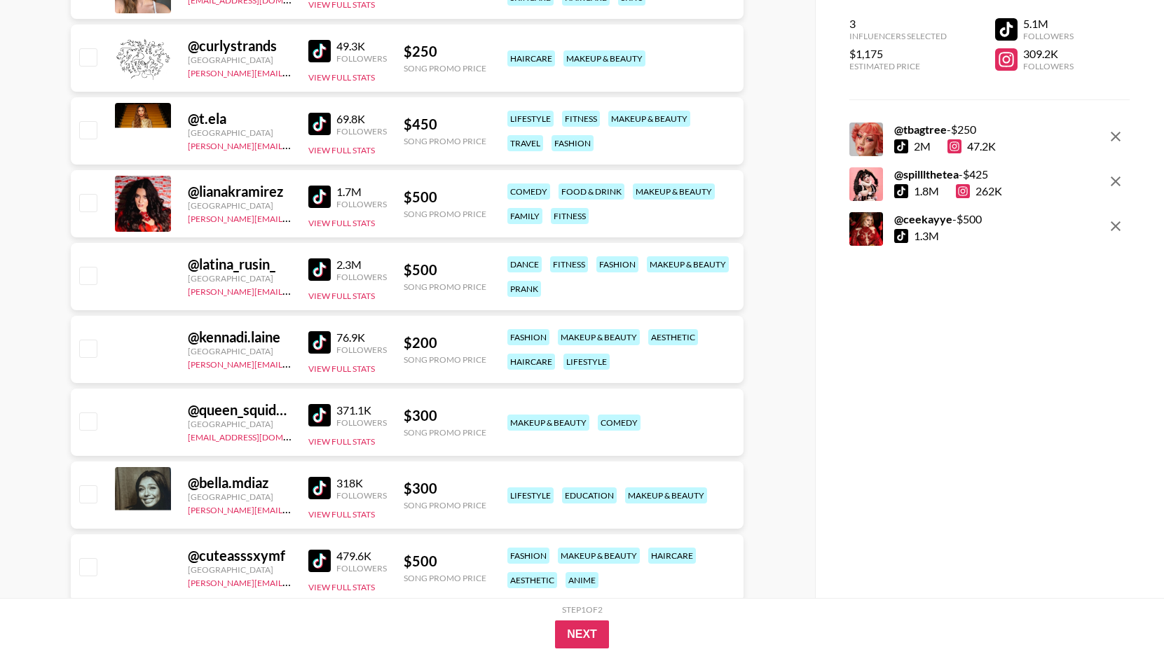
scroll to position [12008, 0]
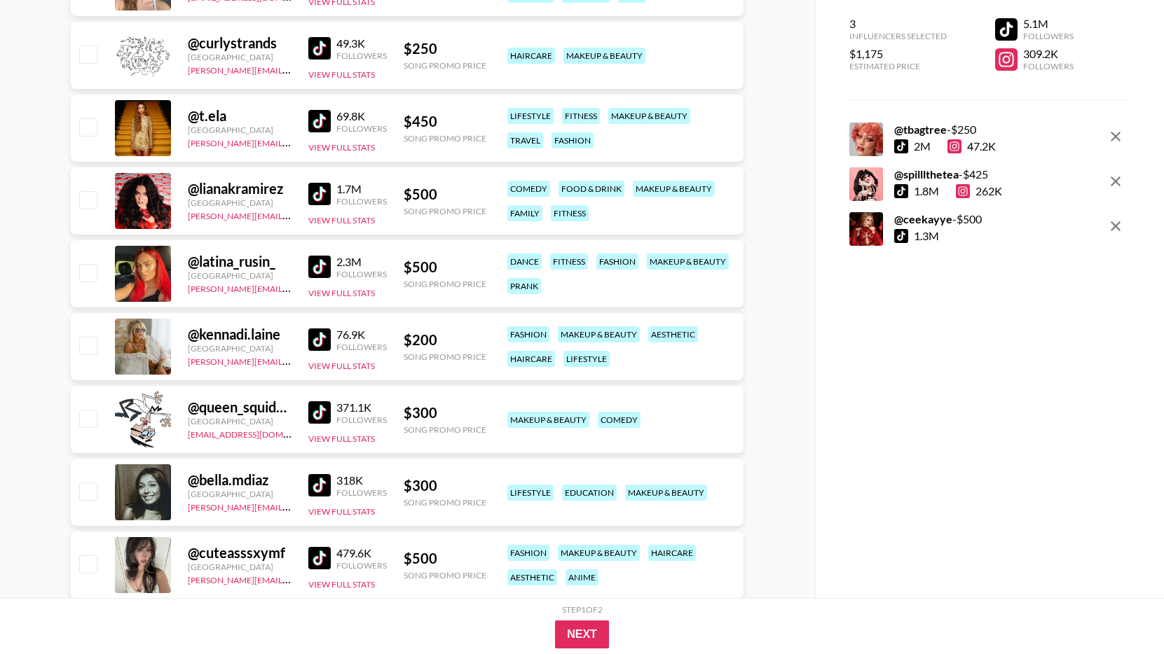
click at [308, 188] on img at bounding box center [319, 194] width 22 height 22
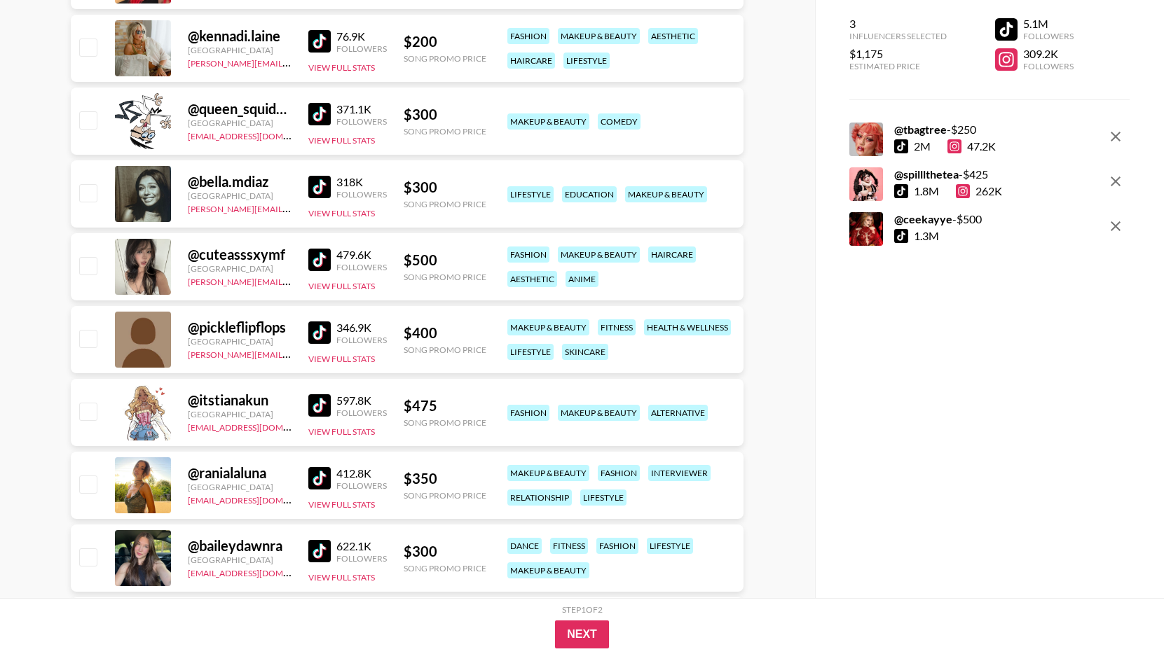
scroll to position [12467, 0]
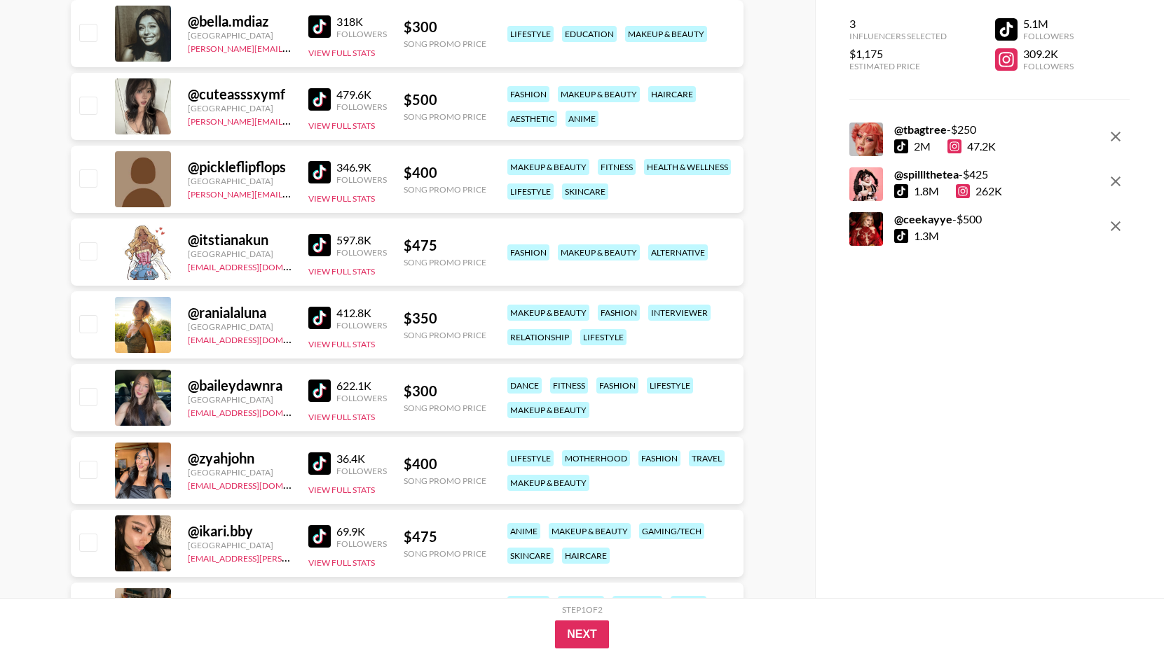
click at [315, 243] on img at bounding box center [319, 245] width 22 height 22
click at [88, 252] on input "checkbox" at bounding box center [87, 250] width 17 height 17
checkbox input "true"
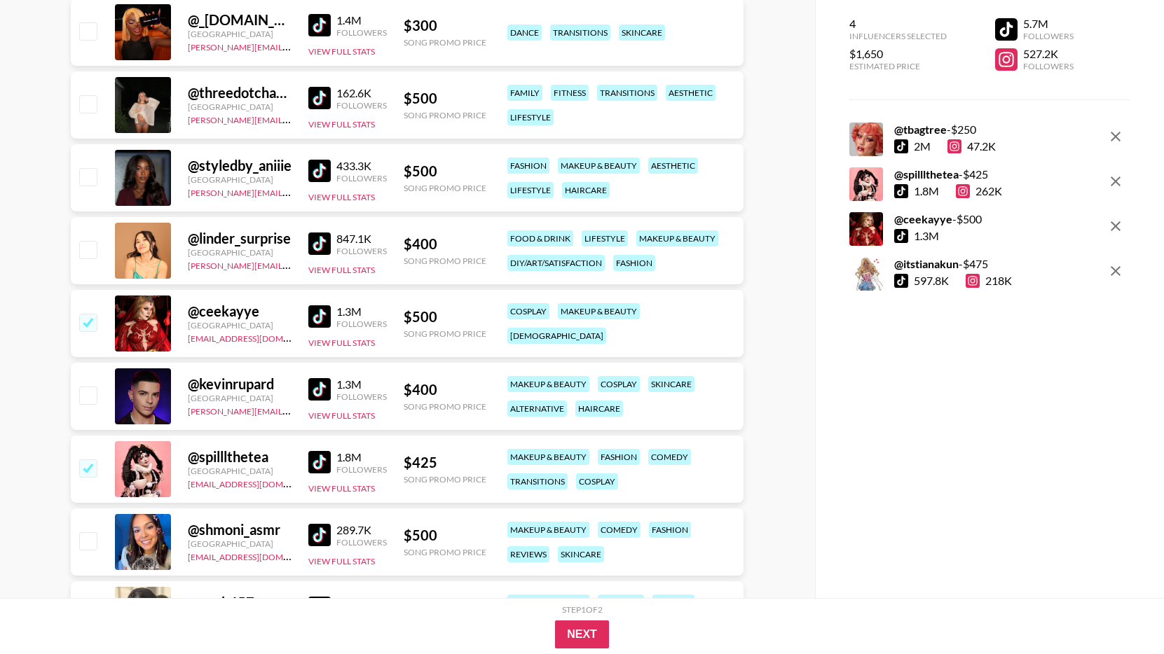
scroll to position [0, 0]
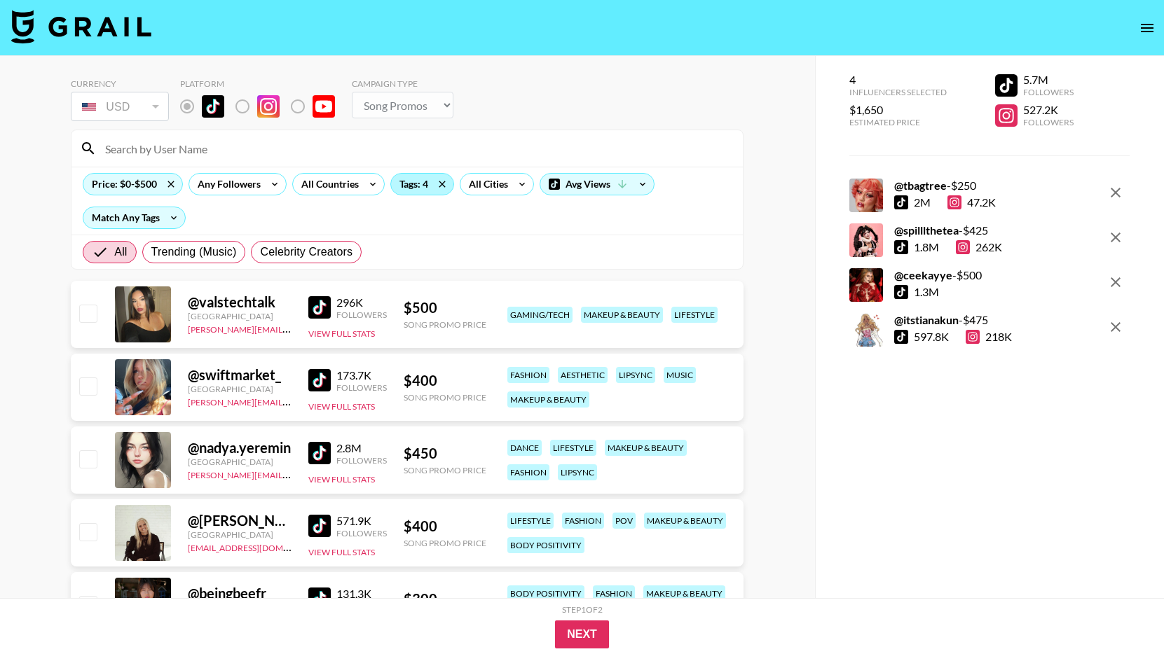
click at [420, 186] on div "Tags: 4" at bounding box center [422, 184] width 62 height 21
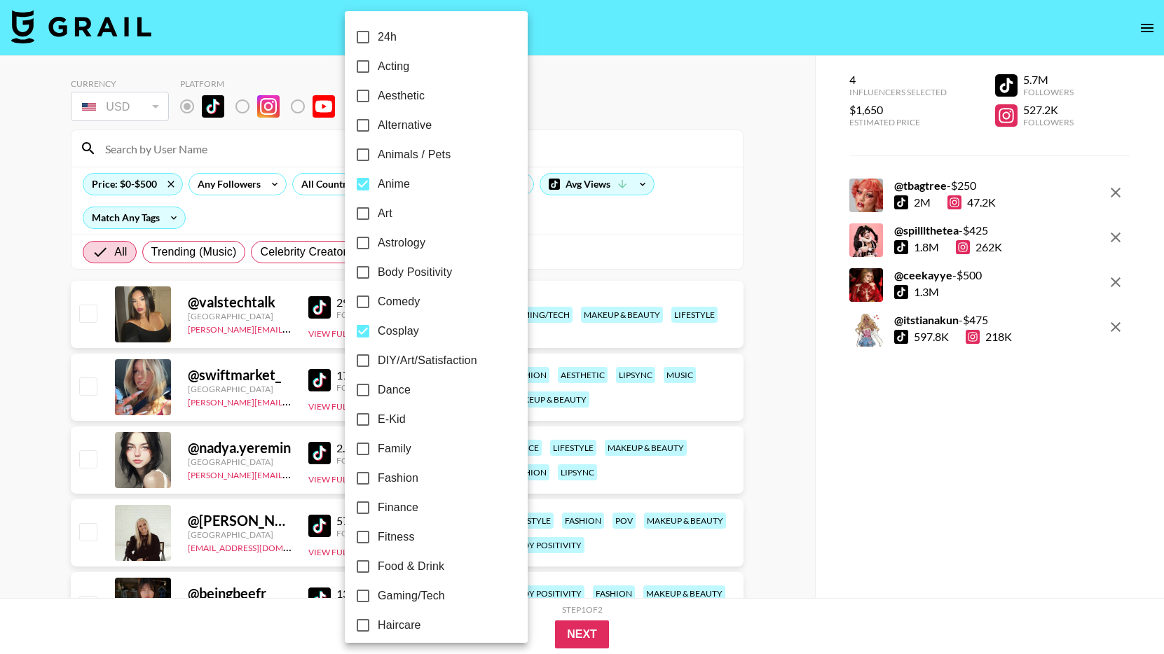
drag, startPoint x: 409, startPoint y: 184, endPoint x: 408, endPoint y: 228, distance: 44.1
click at [409, 184] on span "Anime" at bounding box center [394, 184] width 32 height 17
click at [378, 184] on input "Anime" at bounding box center [362, 184] width 29 height 29
checkbox input "false"
click at [397, 333] on span "Cosplay" at bounding box center [398, 331] width 41 height 17
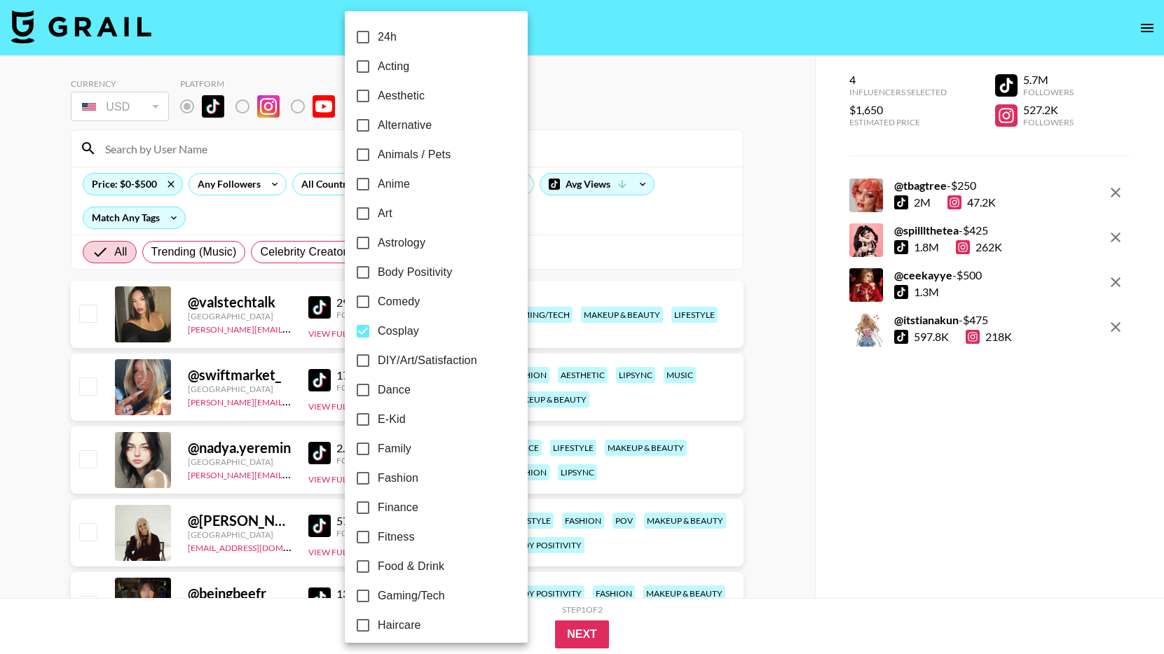
click at [378, 333] on input "Cosplay" at bounding box center [362, 331] width 29 height 29
checkbox input "false"
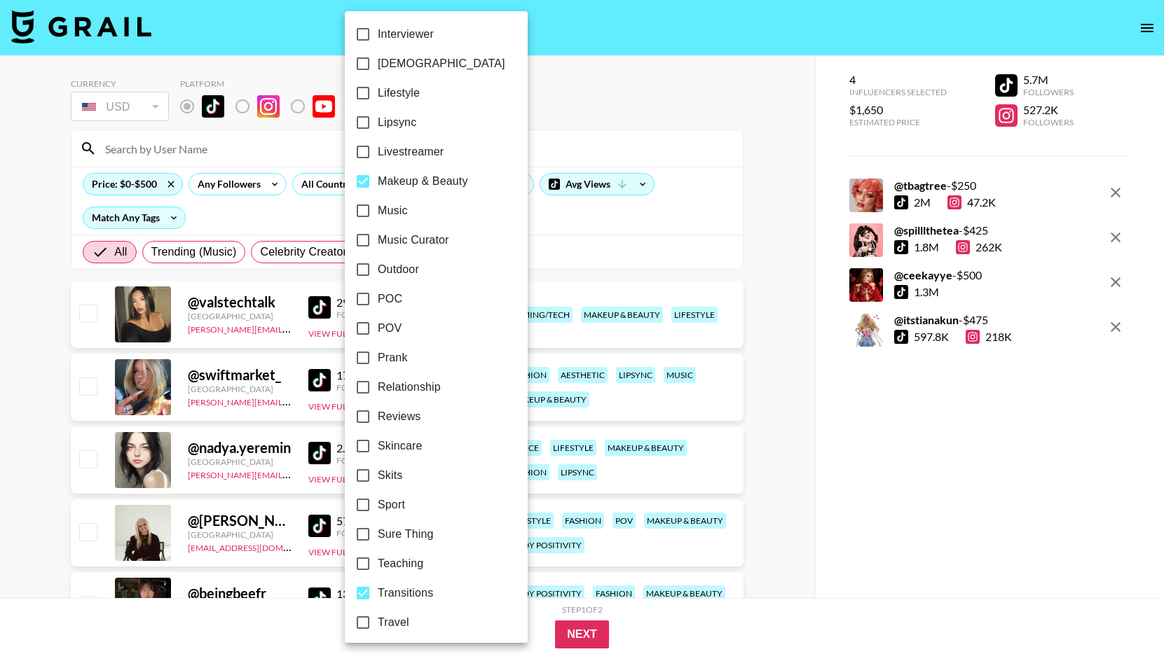
scroll to position [681, 0]
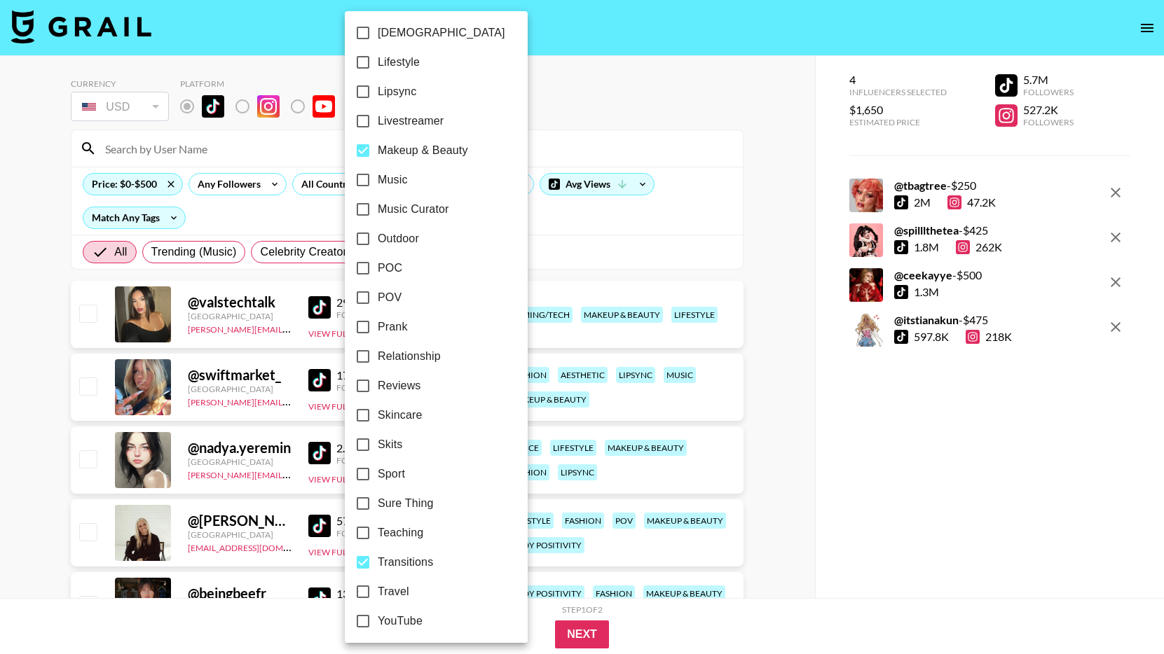
click at [421, 146] on span "Makeup & Beauty" at bounding box center [423, 150] width 90 height 17
click at [378, 146] on input "Makeup & Beauty" at bounding box center [362, 150] width 29 height 29
checkbox input "false"
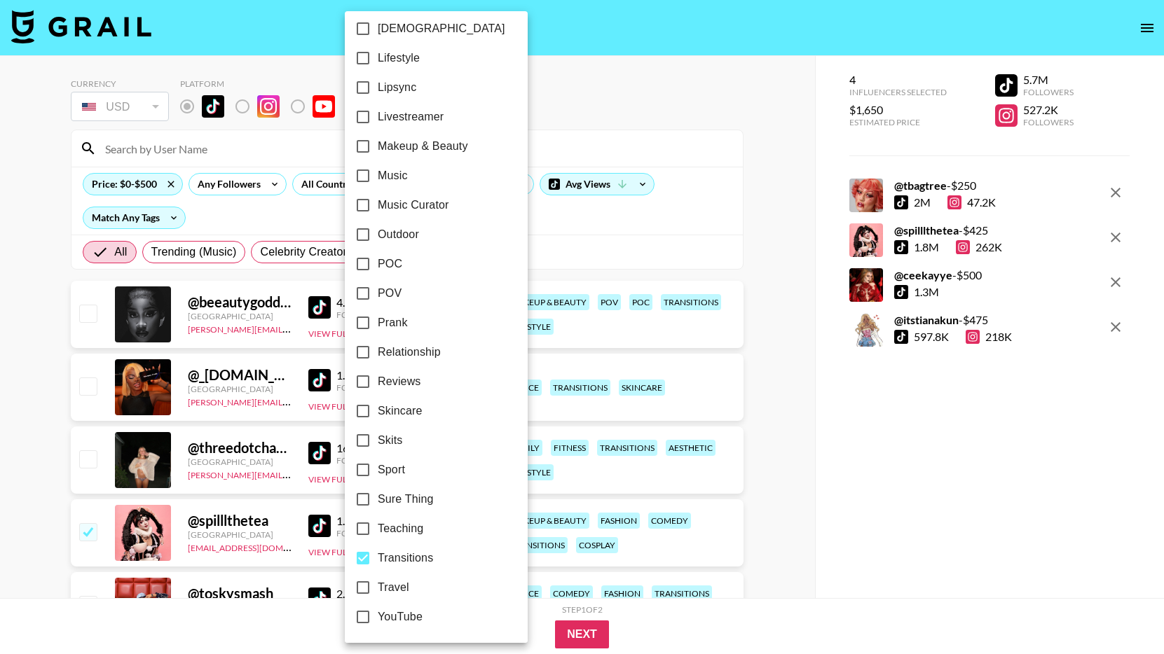
scroll to position [683, 0]
click at [708, 321] on div at bounding box center [582, 327] width 1164 height 654
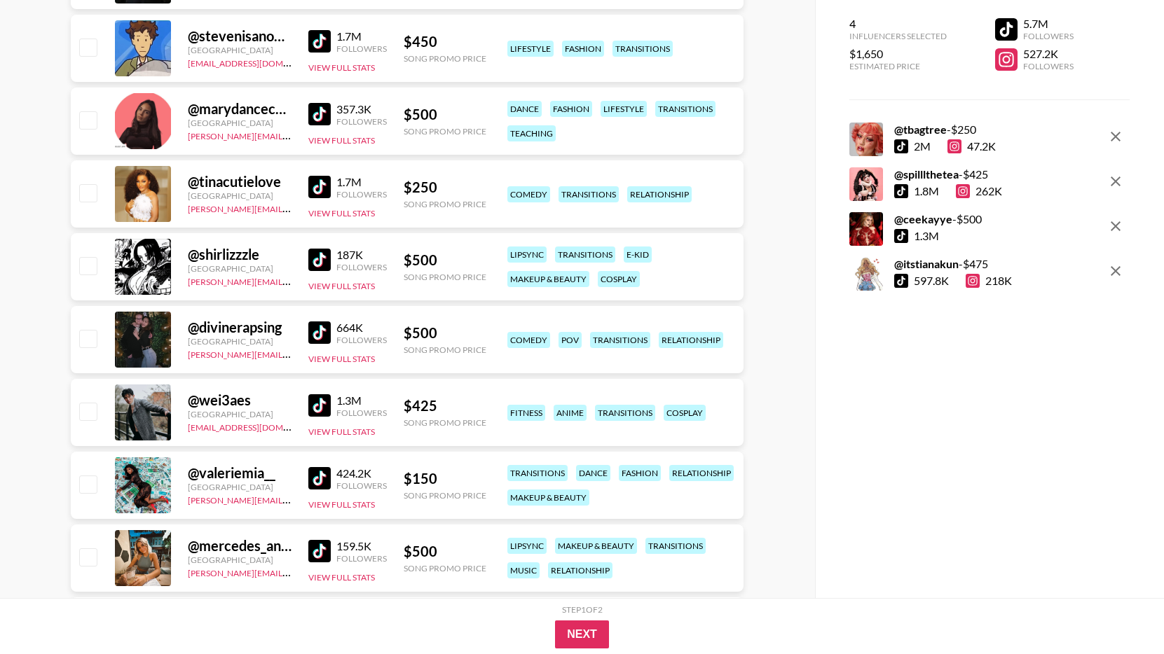
scroll to position [778, 0]
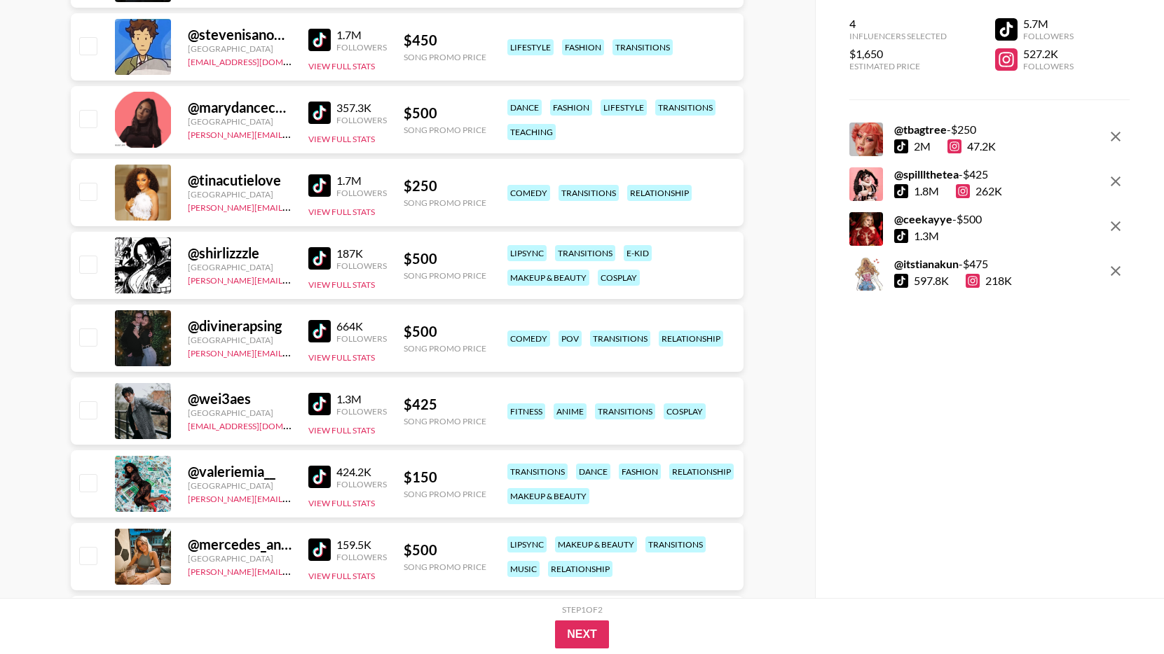
click at [322, 474] on img at bounding box center [319, 477] width 22 height 22
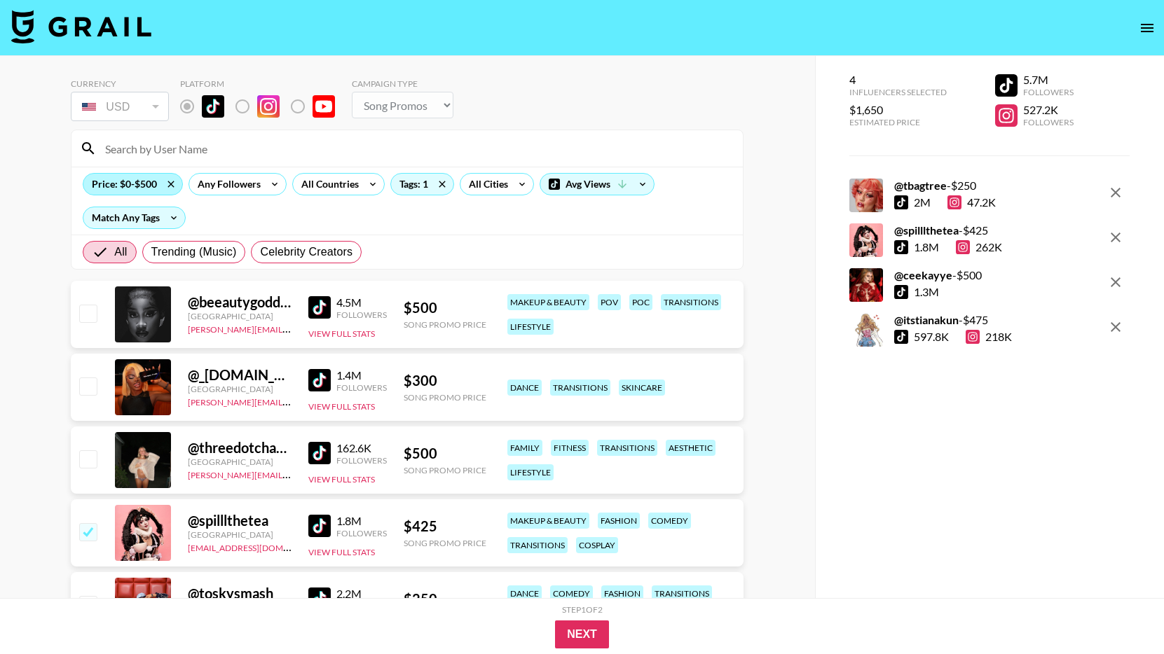
click at [132, 180] on div "Price: $0-$500" at bounding box center [132, 184] width 99 height 21
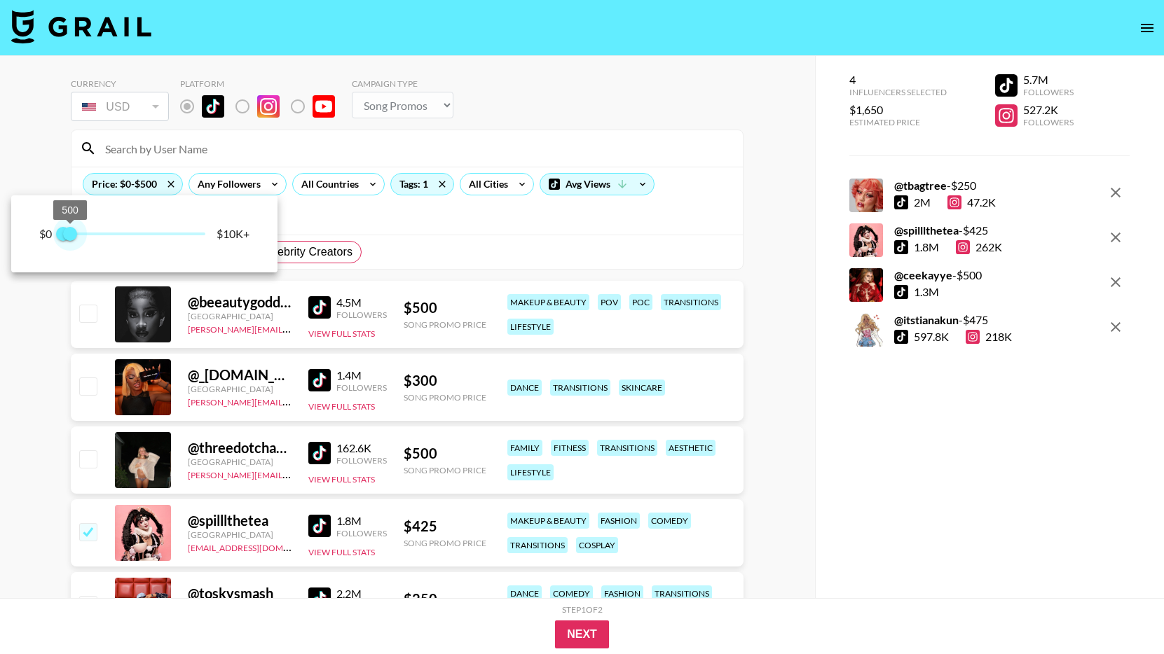
type input "250"
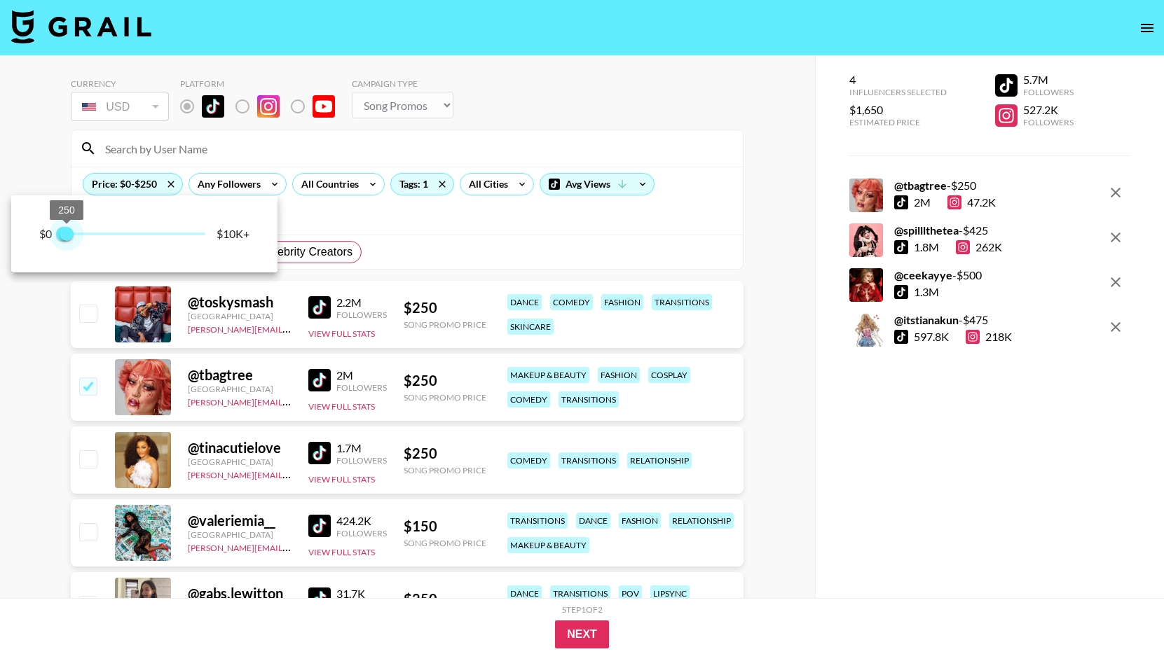
click at [68, 237] on span "250" at bounding box center [67, 234] width 14 height 14
click at [709, 231] on div at bounding box center [582, 327] width 1164 height 654
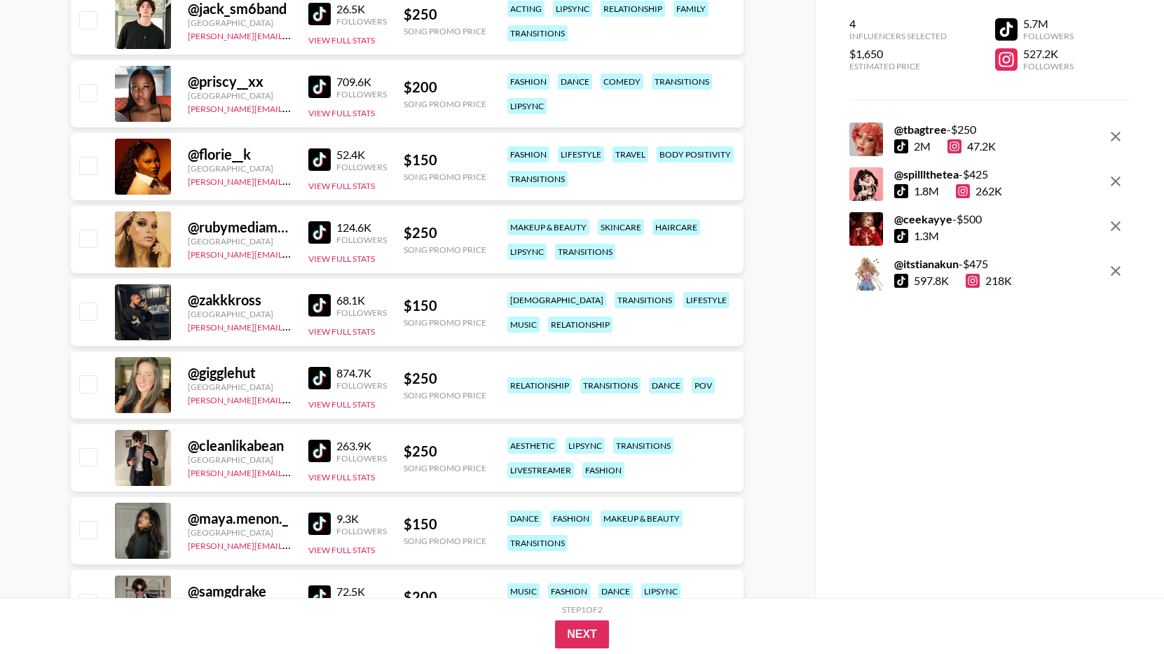
scroll to position [659, 0]
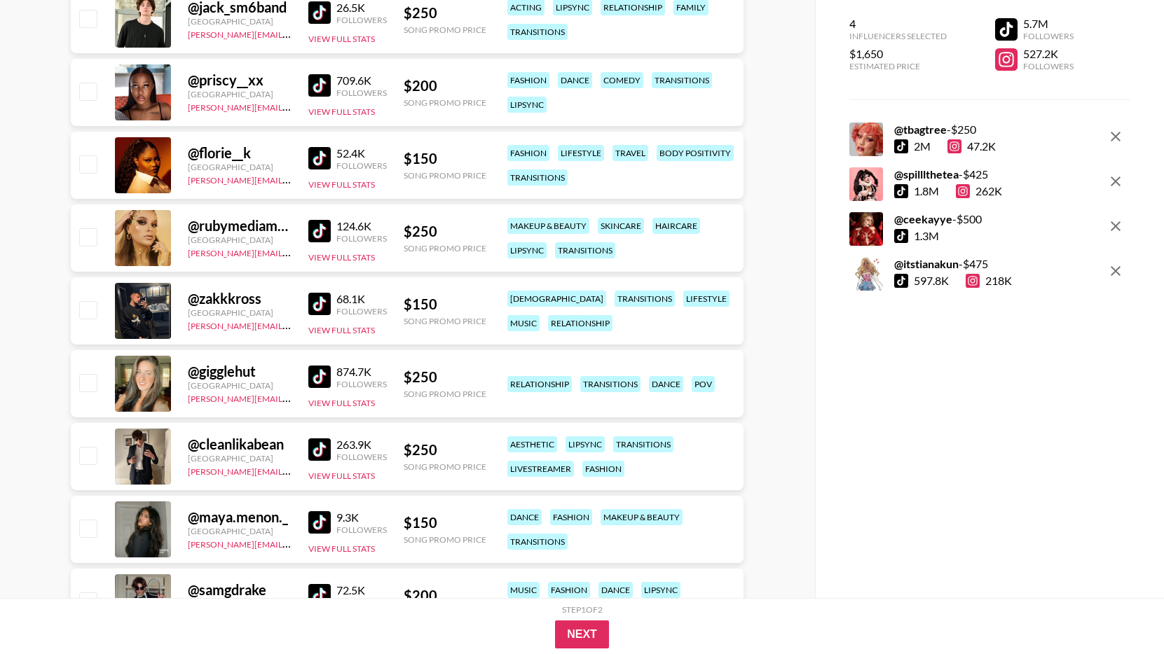
click at [324, 233] on img at bounding box center [319, 231] width 22 height 22
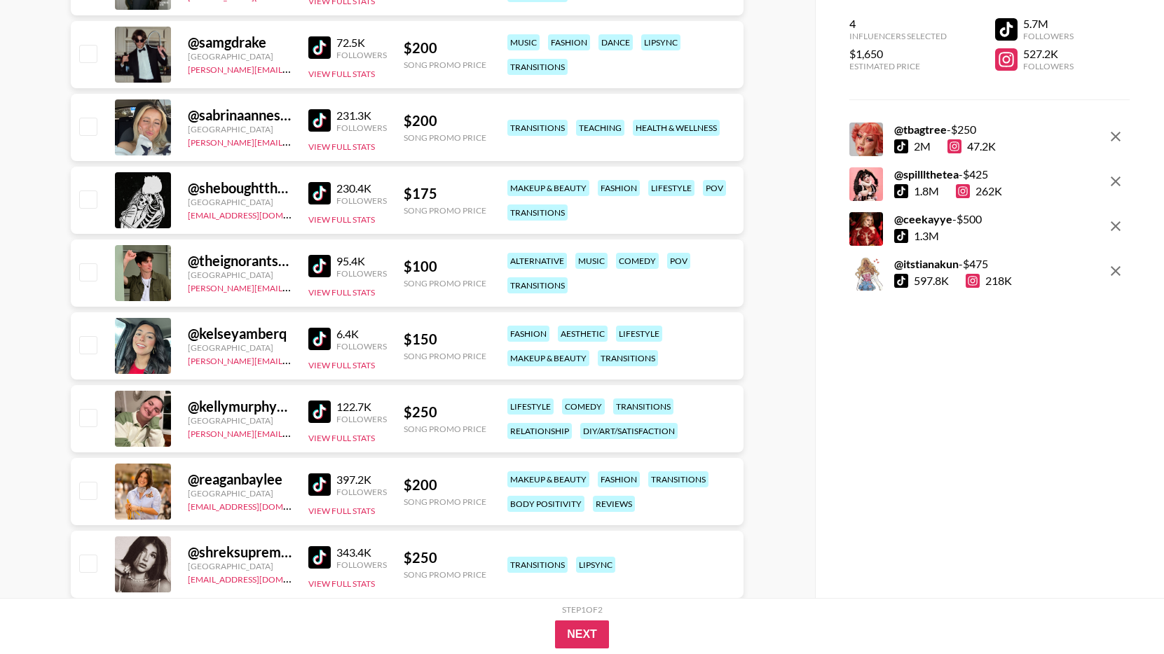
scroll to position [1319, 0]
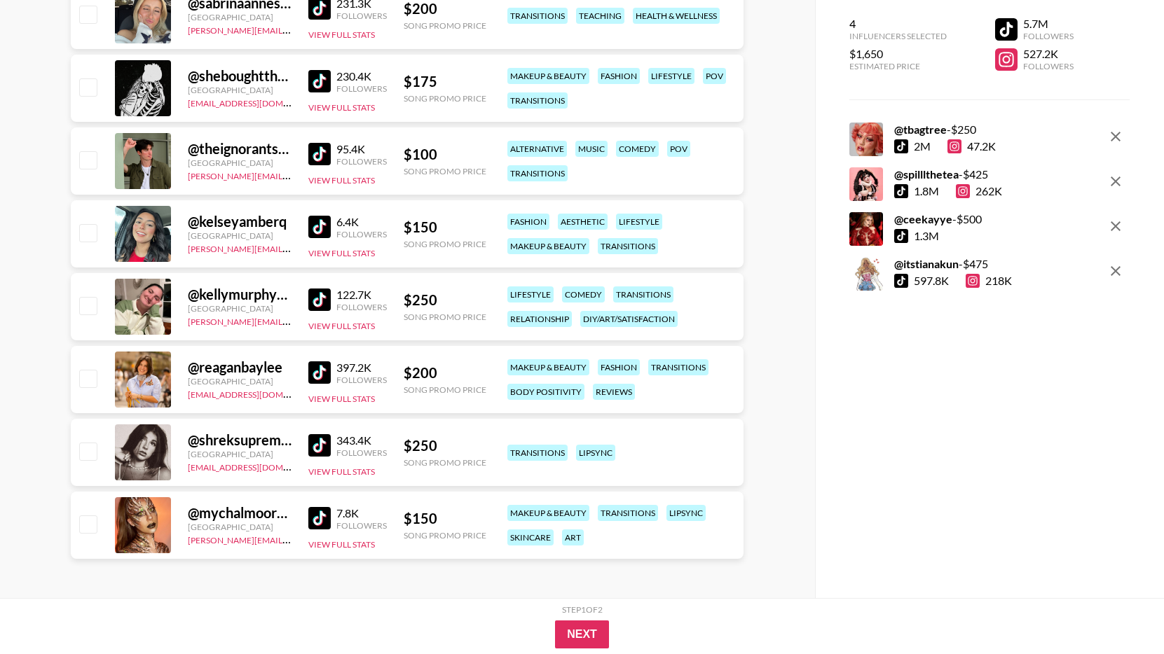
click at [324, 518] on img at bounding box center [319, 518] width 22 height 22
click at [324, 442] on img at bounding box center [319, 445] width 22 height 22
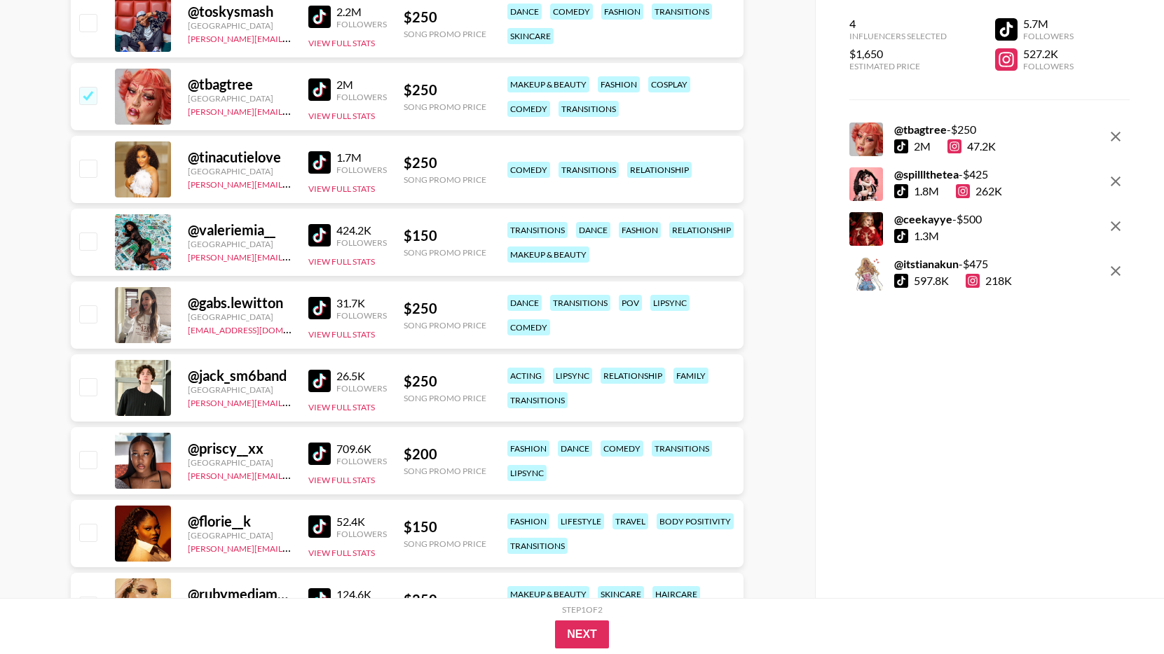
scroll to position [0, 0]
